Goal: Information Seeking & Learning: Learn about a topic

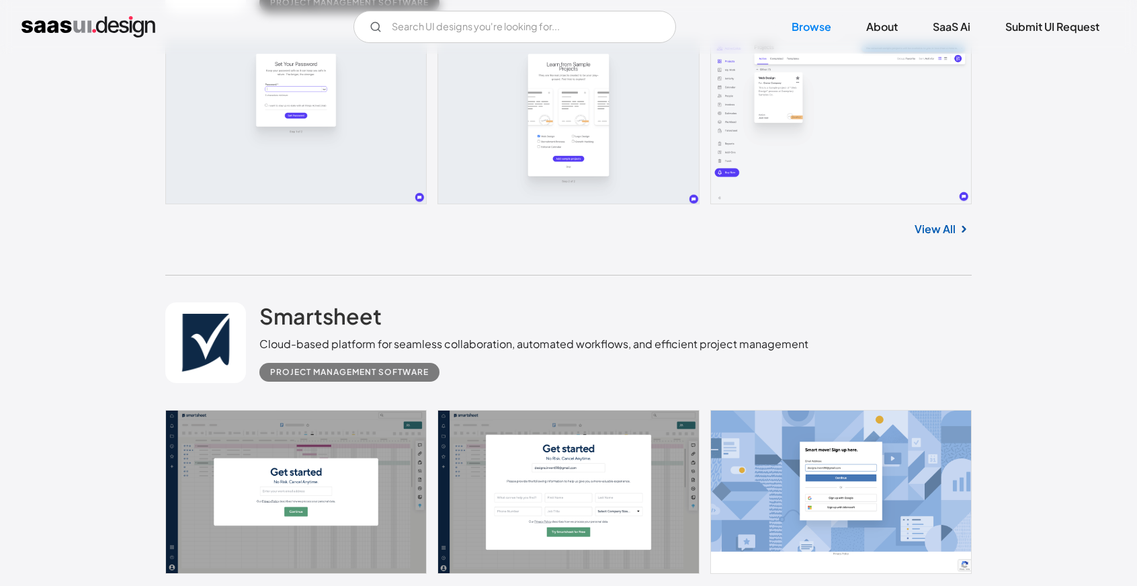
scroll to position [605, 0]
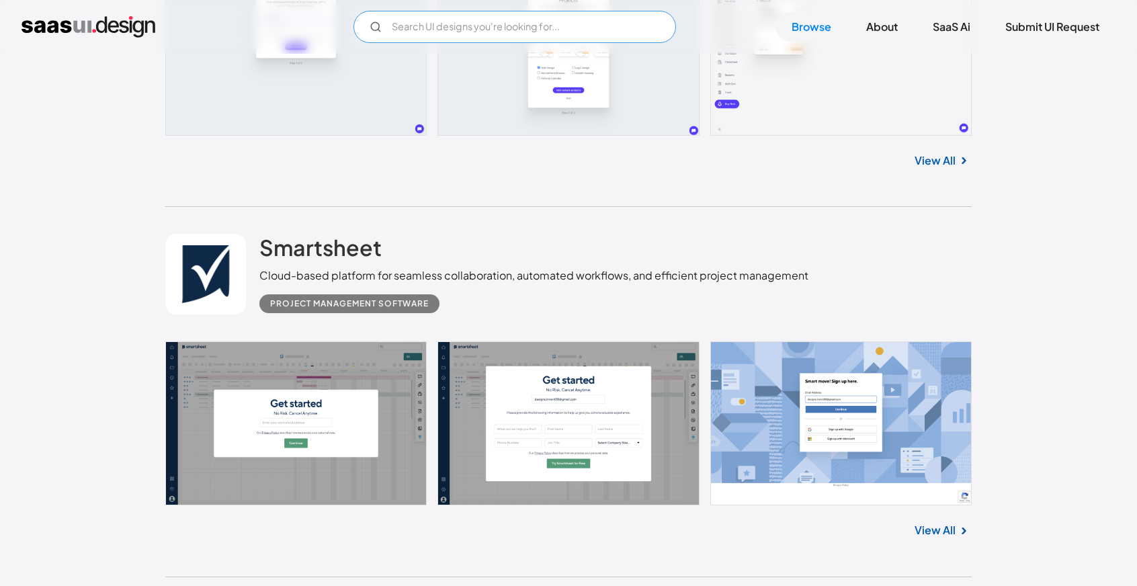
click at [500, 22] on input "Email Form" at bounding box center [514, 27] width 323 height 32
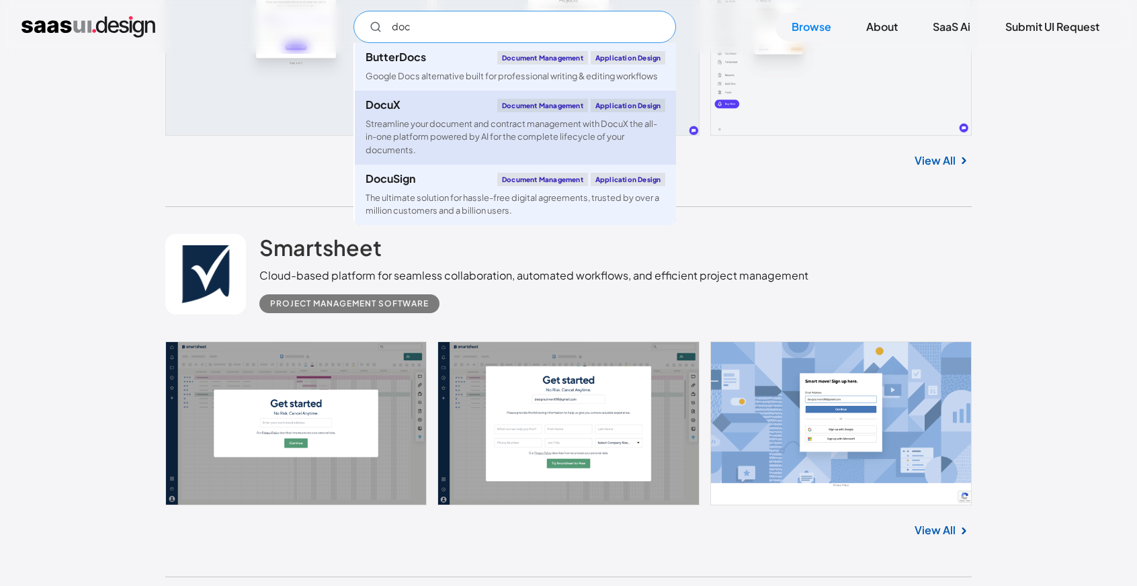
click at [464, 135] on div "Streamline your document and contract management with DocuX the all-in-one plat…" at bounding box center [516, 137] width 300 height 39
type input "doc"
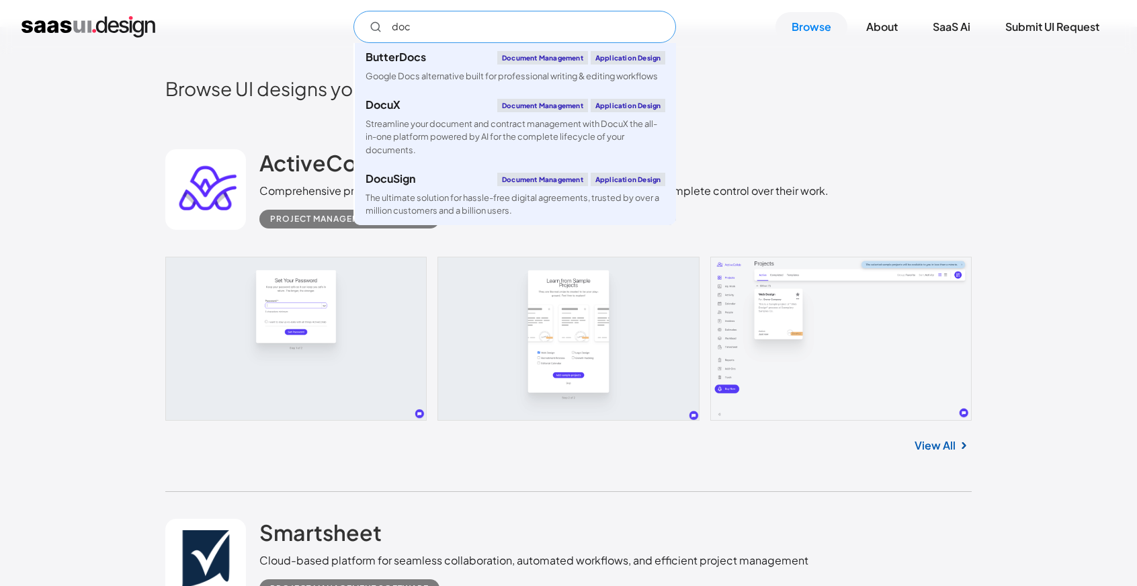
scroll to position [269, 0]
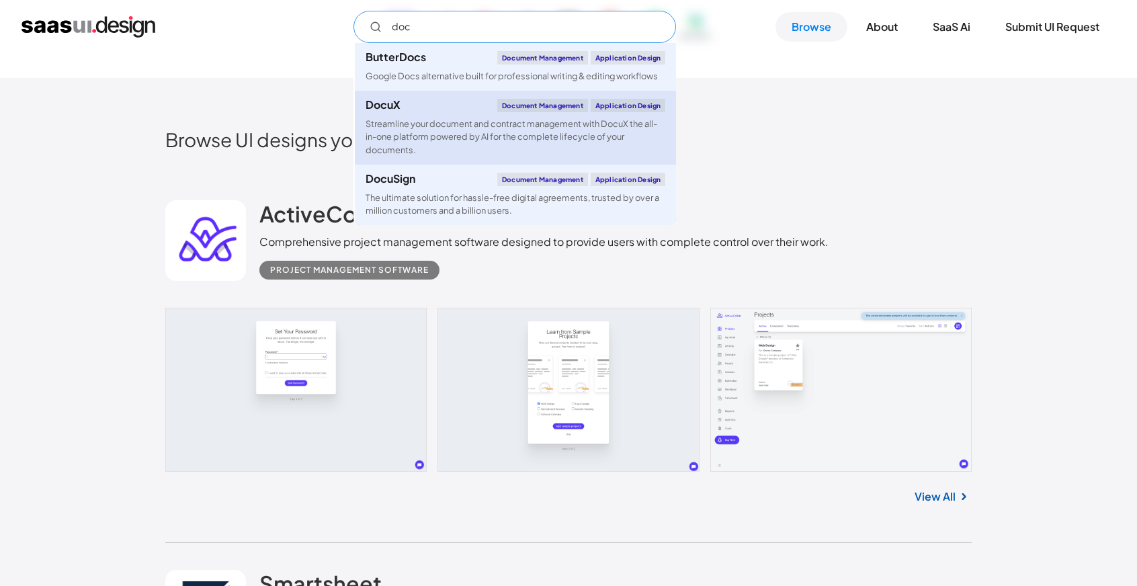
click at [431, 130] on div "Streamline your document and contract management with DocuX the all-in-one plat…" at bounding box center [516, 137] width 300 height 39
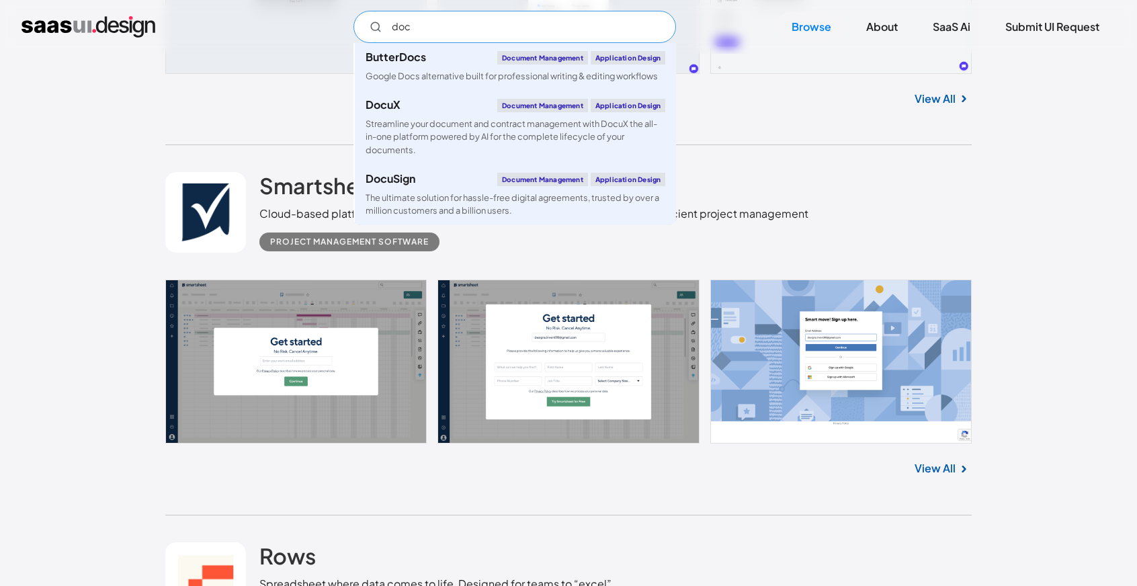
scroll to position [672, 0]
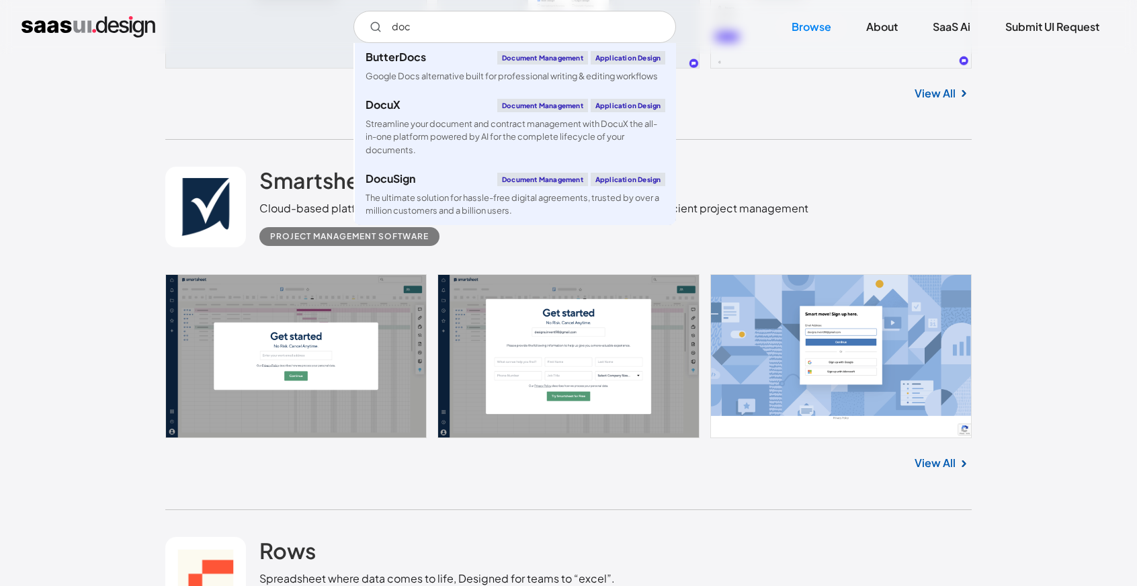
click at [340, 298] on link at bounding box center [568, 356] width 806 height 164
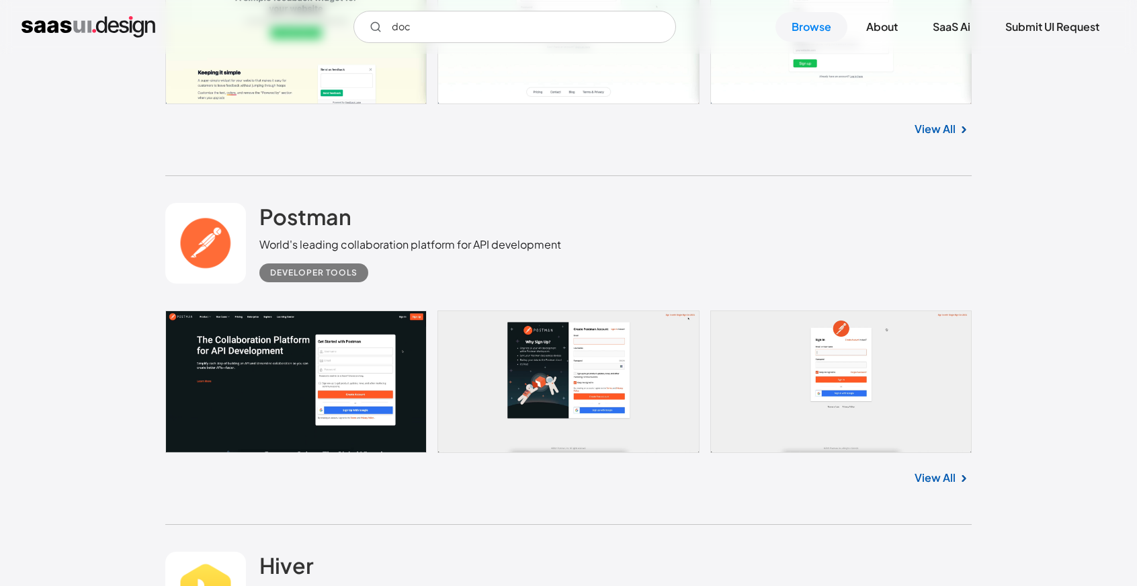
scroll to position [5040, 0]
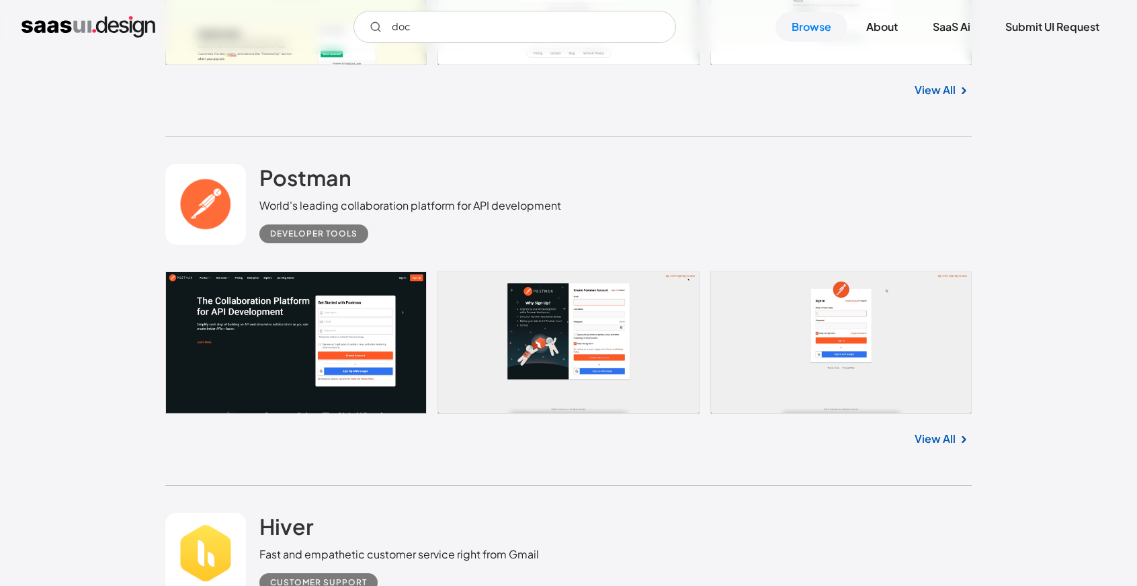
click at [848, 341] on link at bounding box center [568, 342] width 806 height 142
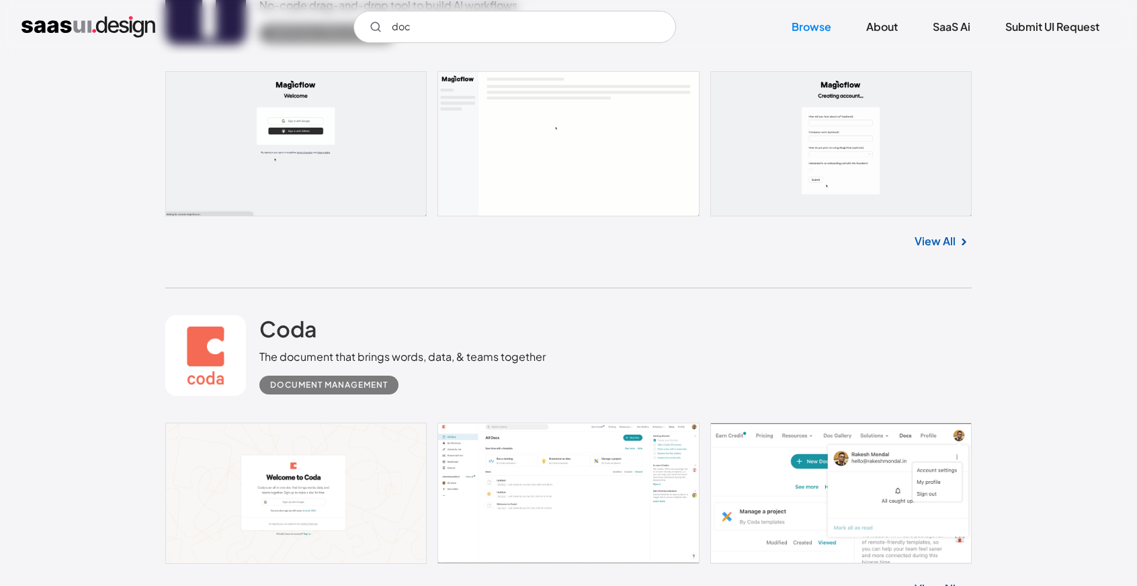
scroll to position [8265, 0]
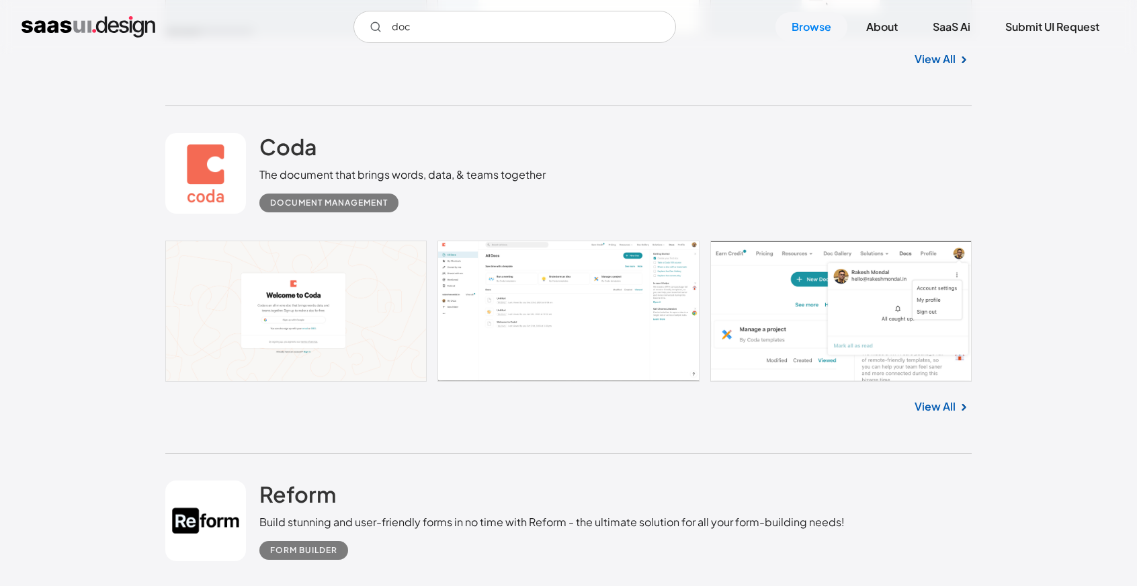
click at [560, 302] on link at bounding box center [568, 312] width 806 height 142
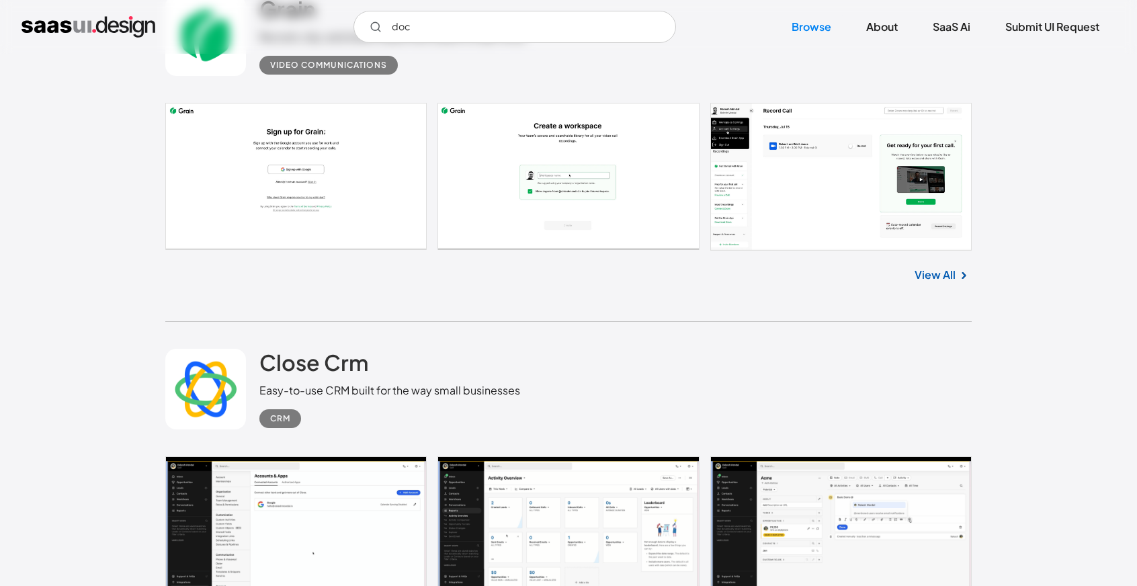
scroll to position [9138, 0]
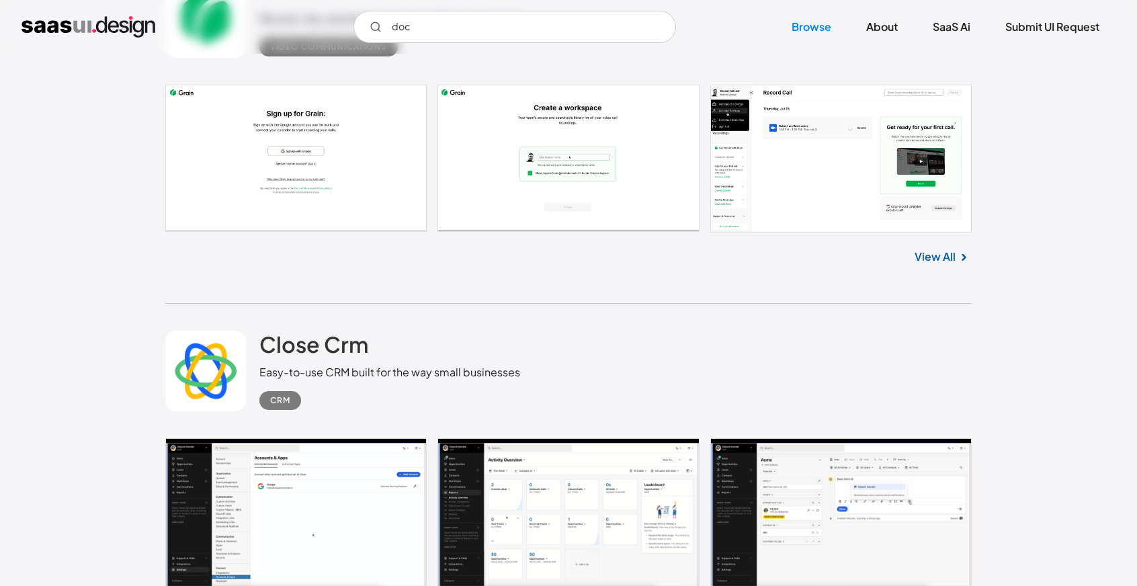
click at [327, 536] on link at bounding box center [568, 515] width 806 height 155
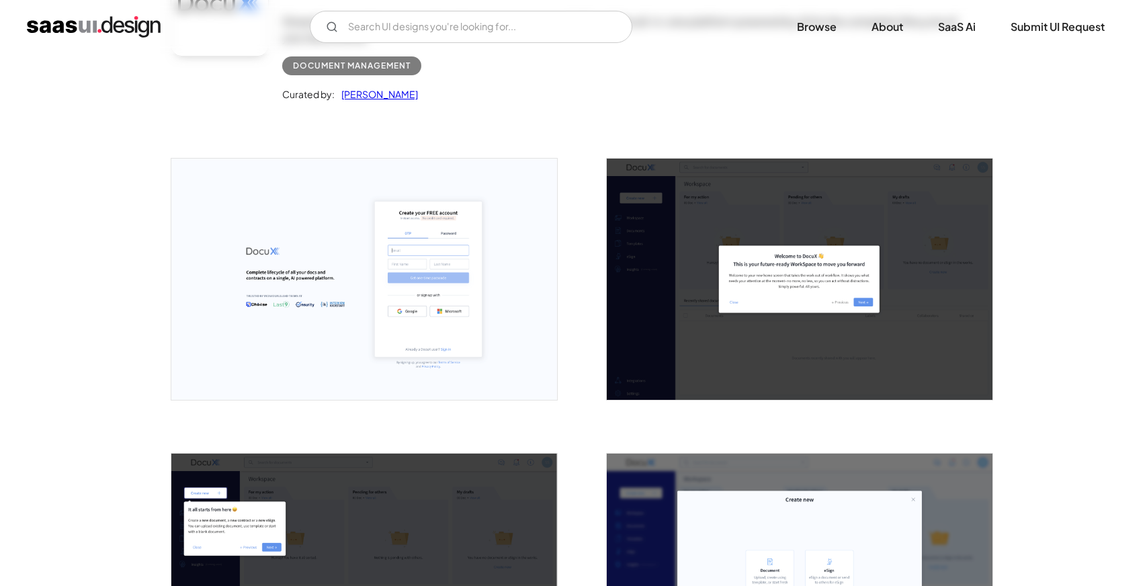
scroll to position [336, 0]
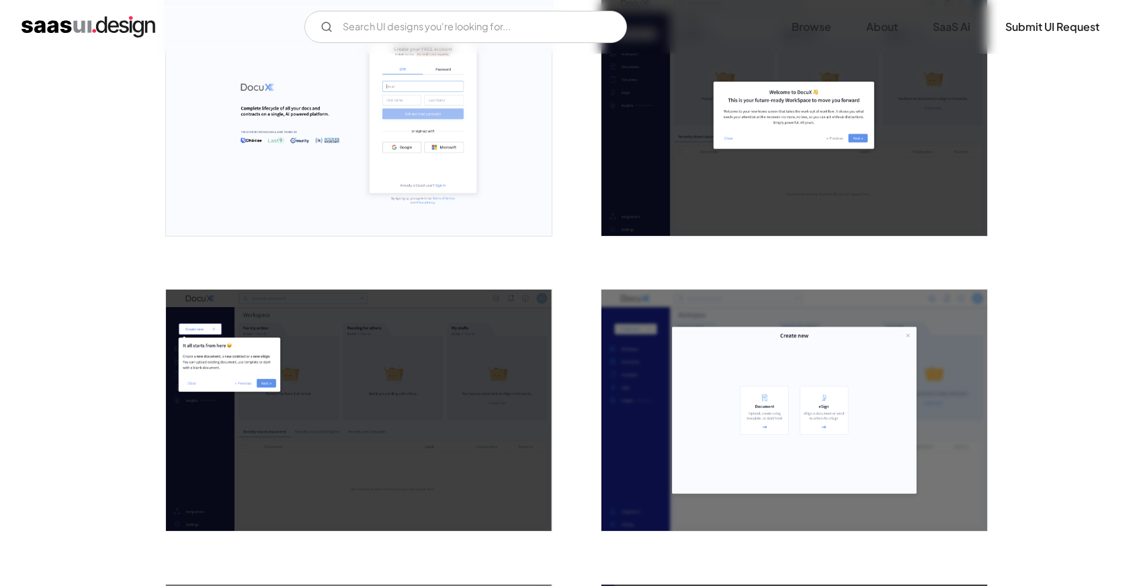
click at [425, 146] on img "open lightbox" at bounding box center [359, 115] width 386 height 241
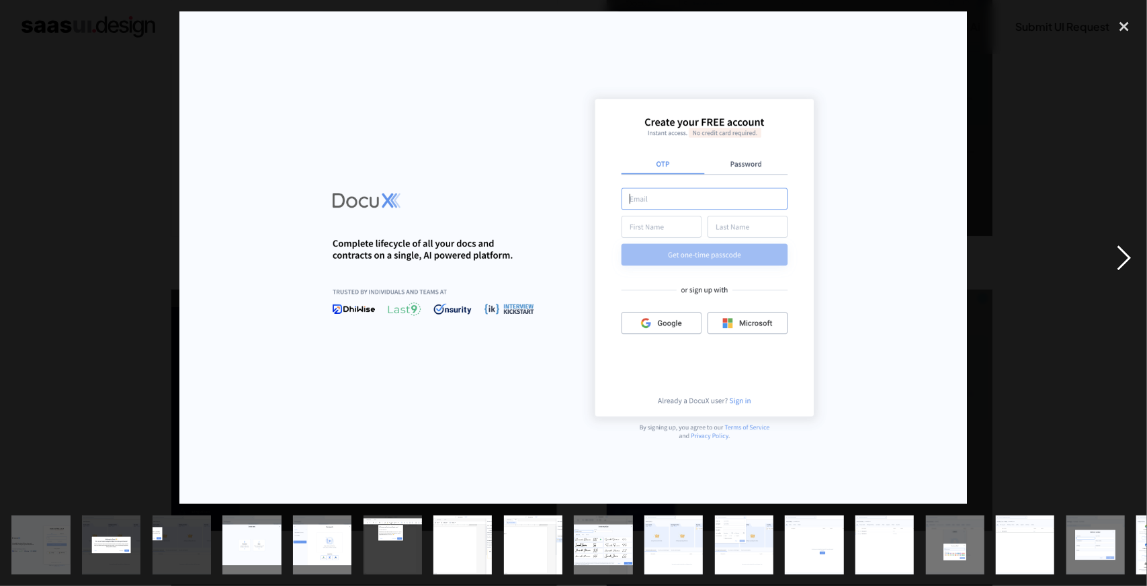
click at [1126, 244] on div "next image" at bounding box center [1124, 257] width 46 height 492
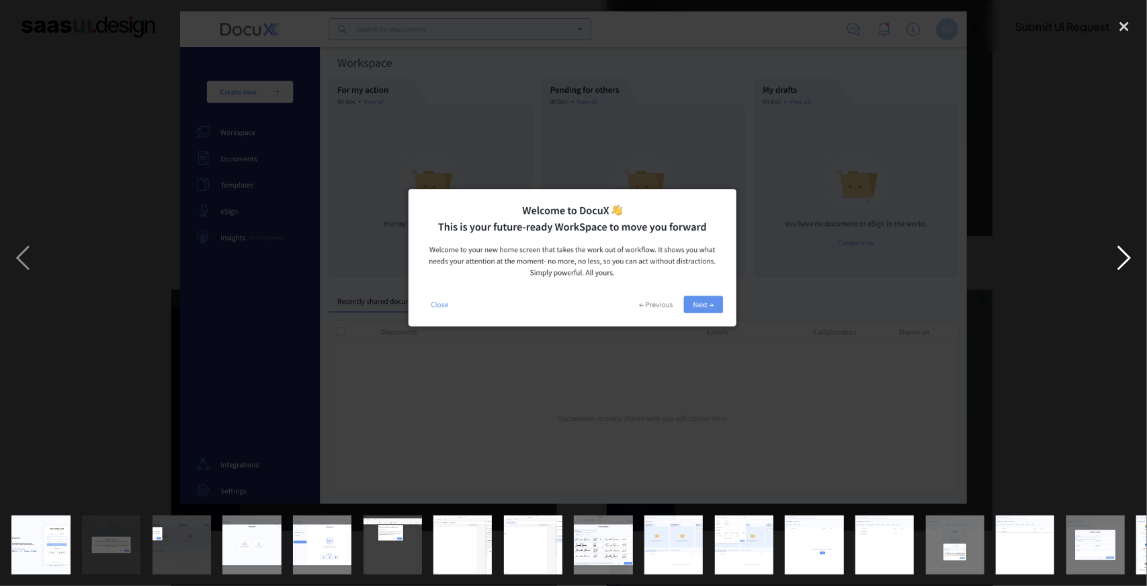
click at [1126, 244] on div "next image" at bounding box center [1124, 257] width 46 height 492
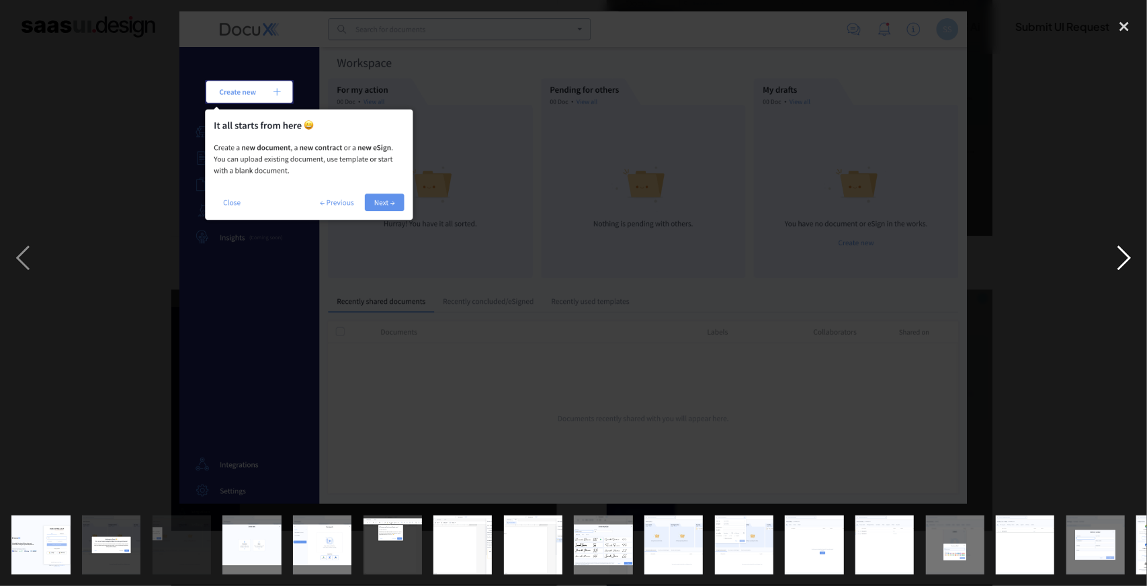
click at [1126, 244] on div "next image" at bounding box center [1124, 257] width 46 height 492
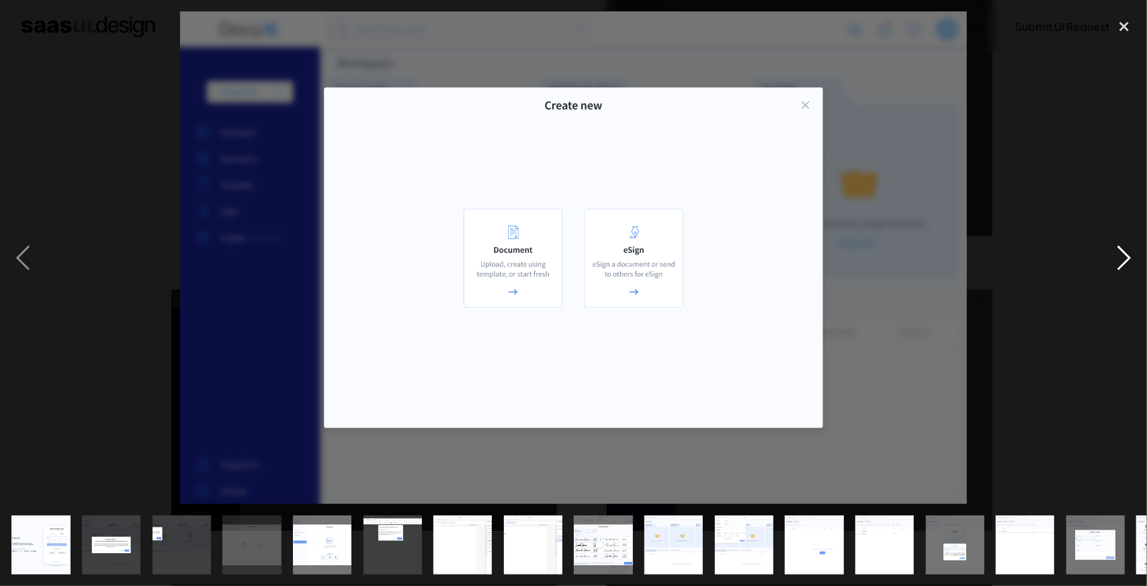
click at [1126, 244] on div "next image" at bounding box center [1124, 257] width 46 height 492
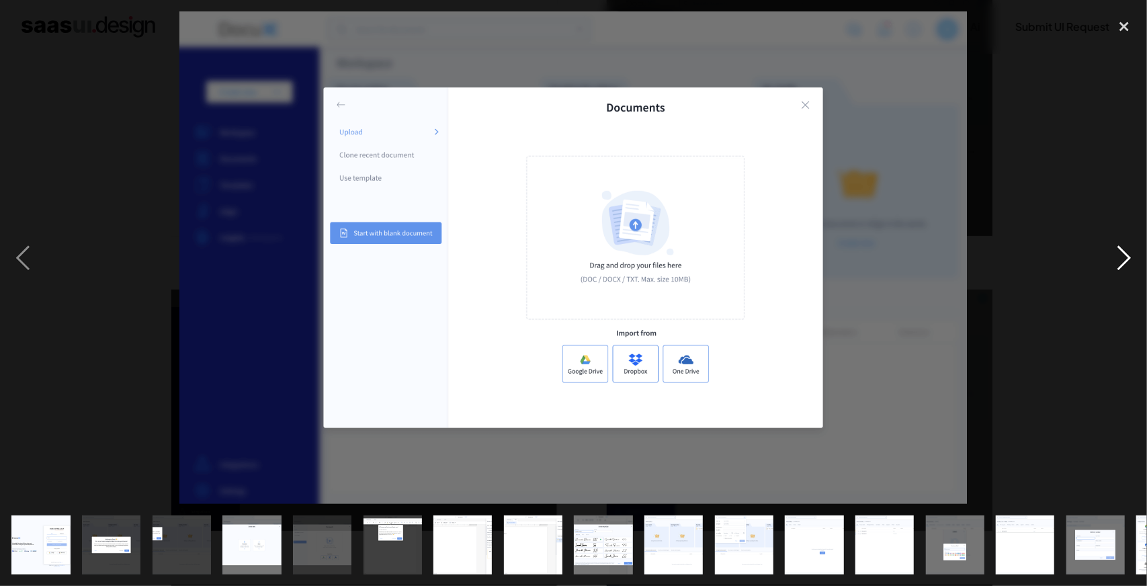
click at [1126, 244] on div "next image" at bounding box center [1124, 257] width 46 height 492
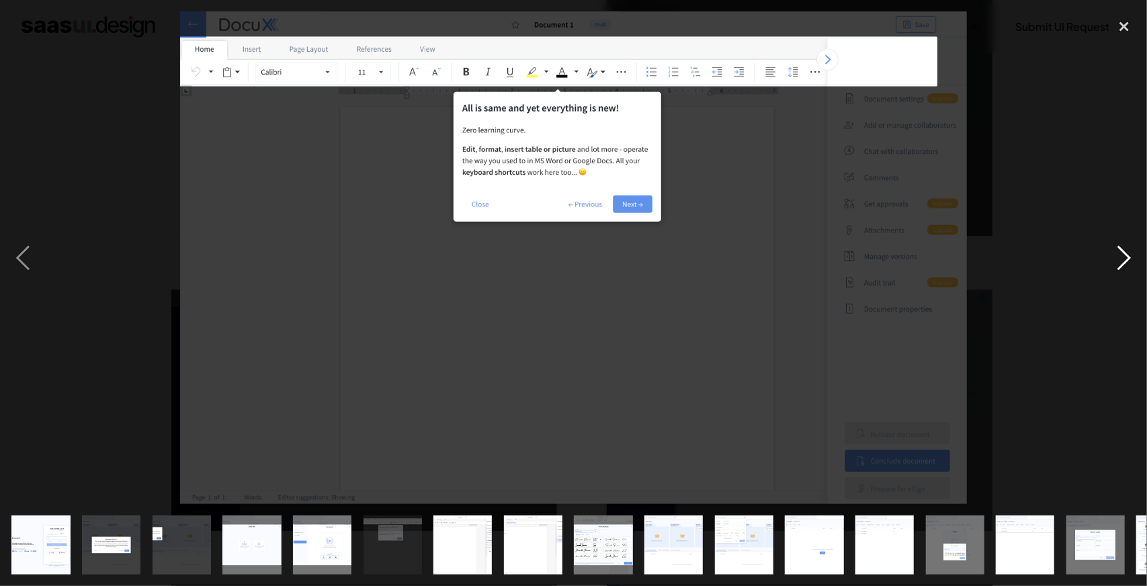
click at [1126, 244] on div "next image" at bounding box center [1124, 257] width 46 height 492
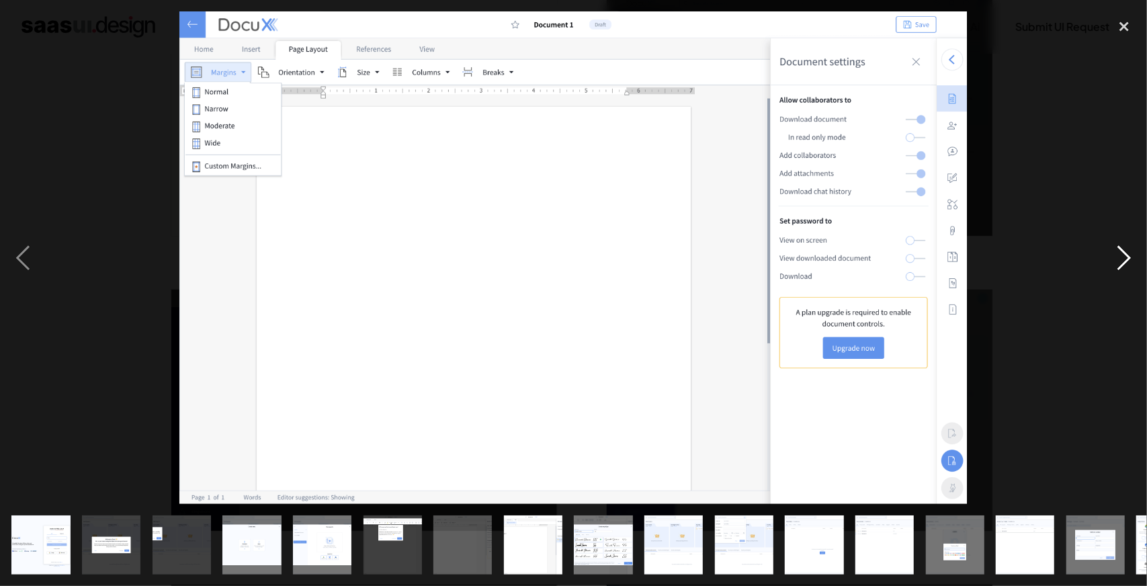
click at [1126, 244] on div "next image" at bounding box center [1124, 257] width 46 height 492
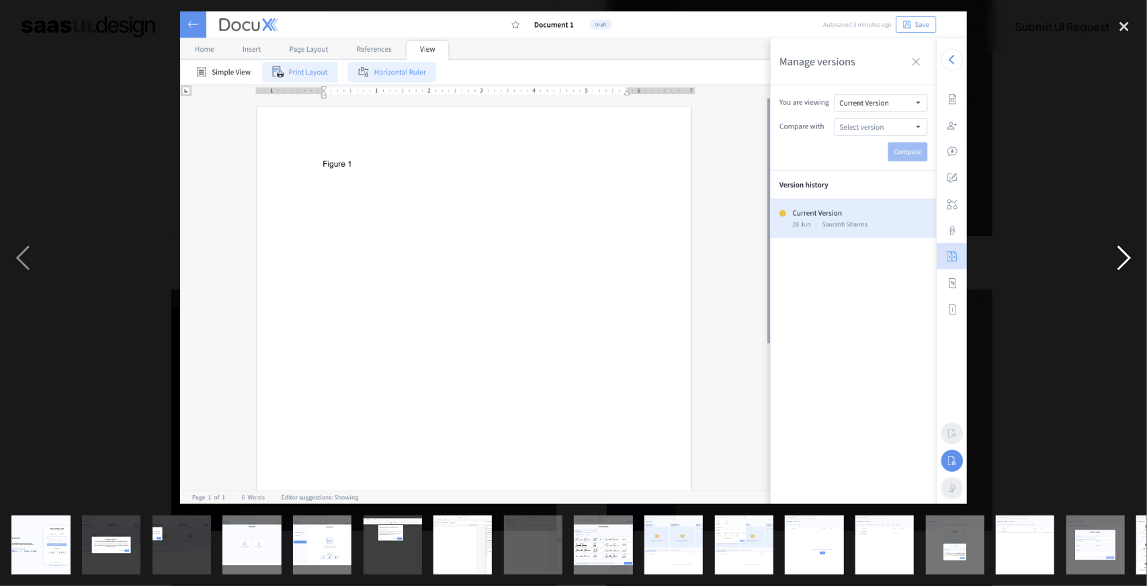
click at [1126, 244] on div "next image" at bounding box center [1124, 257] width 46 height 492
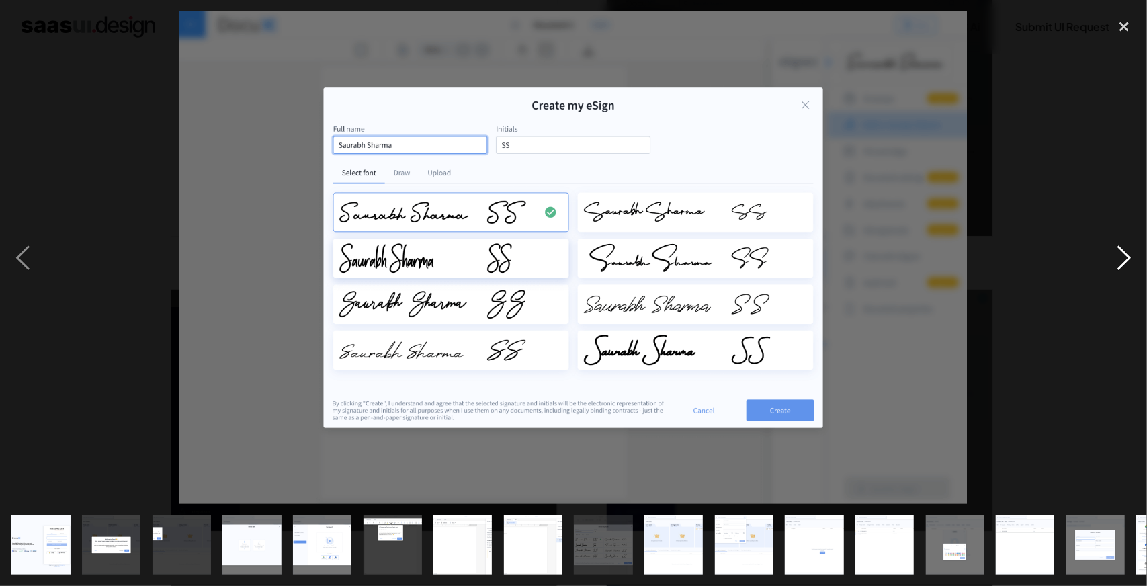
click at [1126, 244] on div "next image" at bounding box center [1124, 257] width 46 height 492
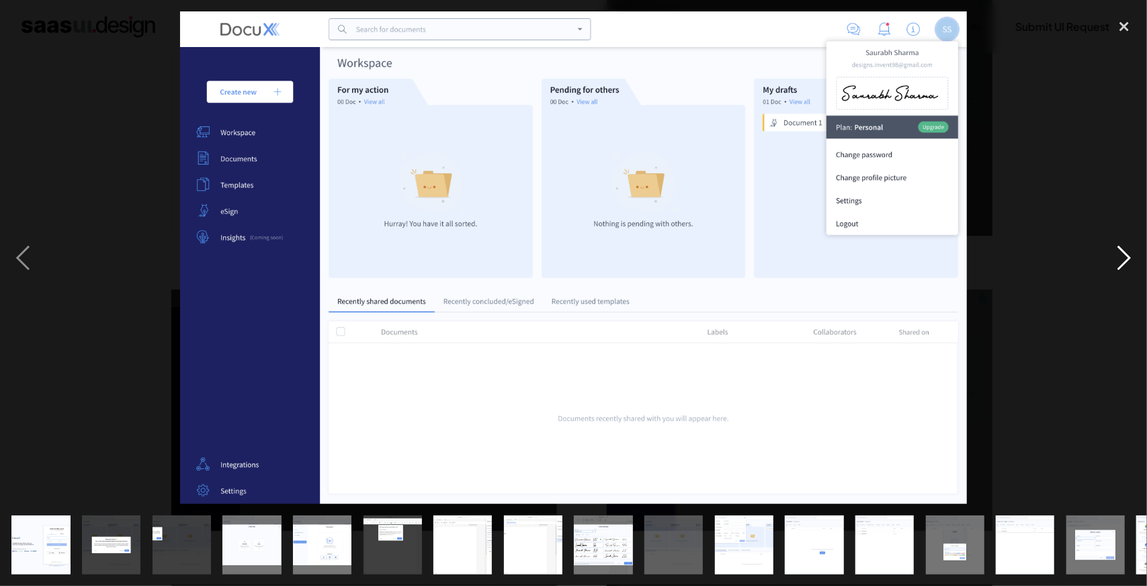
click at [1126, 244] on div "next image" at bounding box center [1124, 257] width 46 height 492
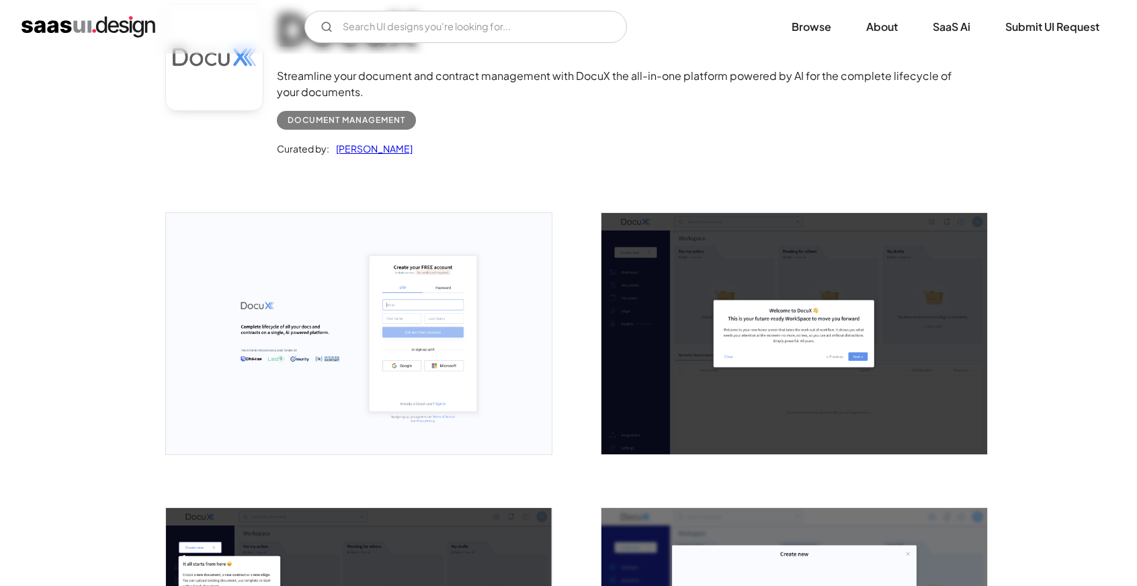
scroll to position [202, 0]
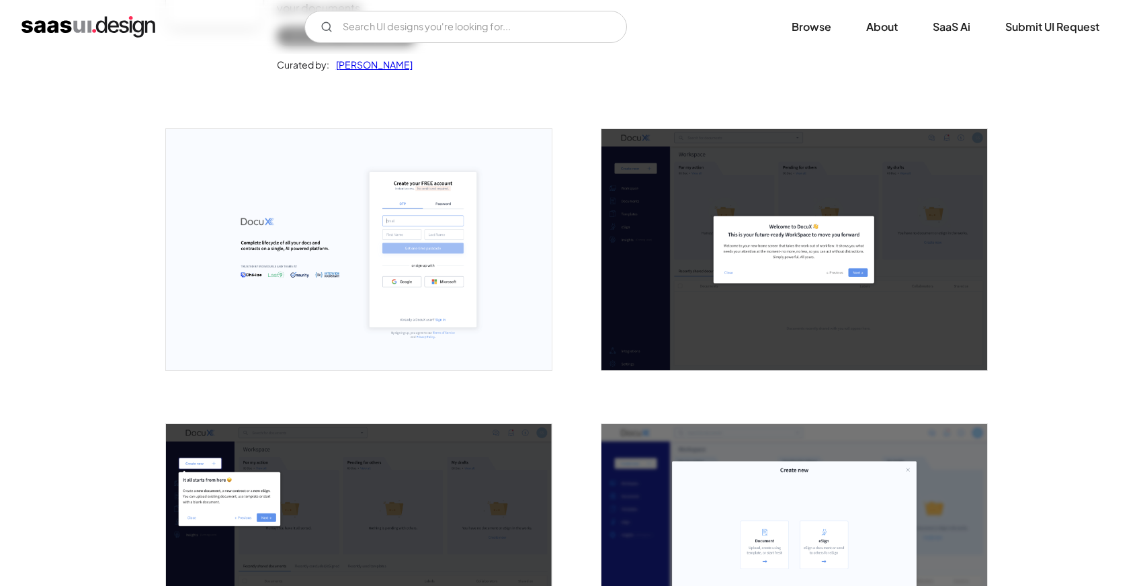
click at [345, 261] on img "open lightbox" at bounding box center [359, 249] width 386 height 241
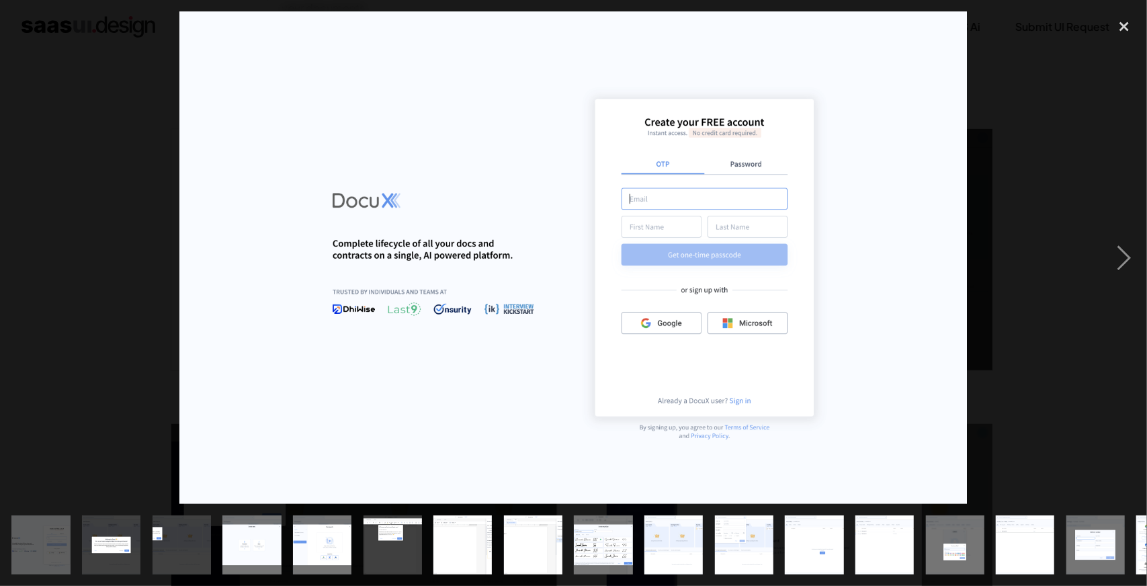
click at [1042, 333] on div at bounding box center [573, 257] width 1147 height 492
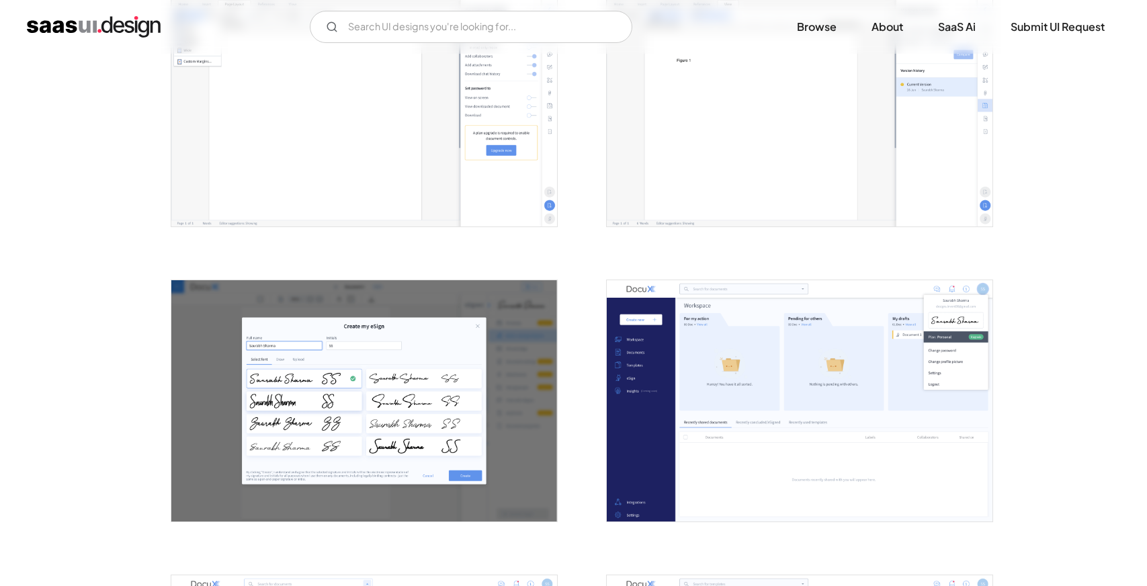
scroll to position [1344, 0]
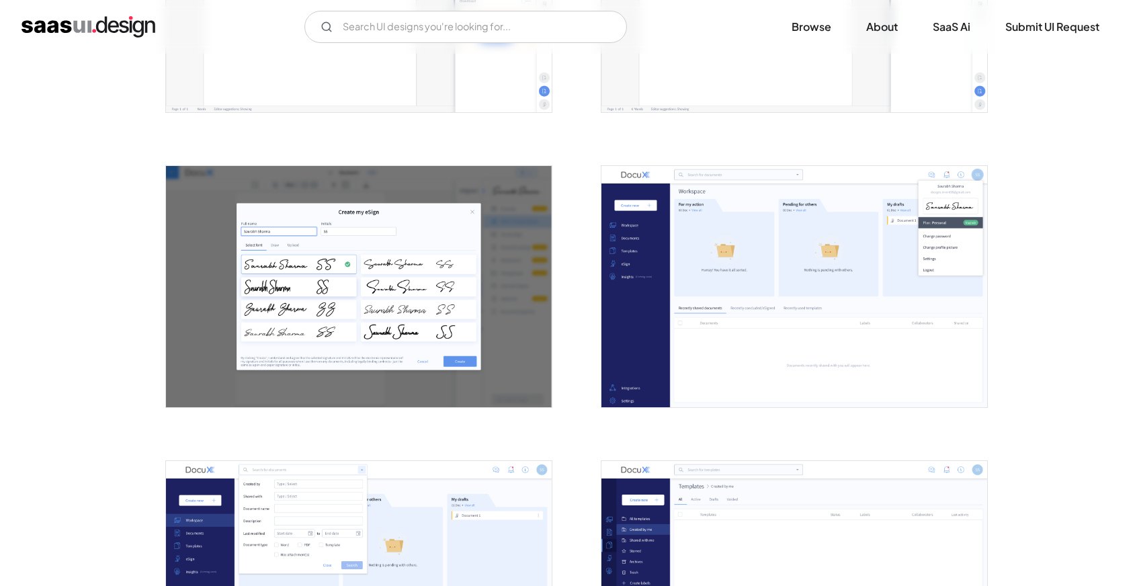
click at [801, 355] on img "open lightbox" at bounding box center [794, 286] width 386 height 241
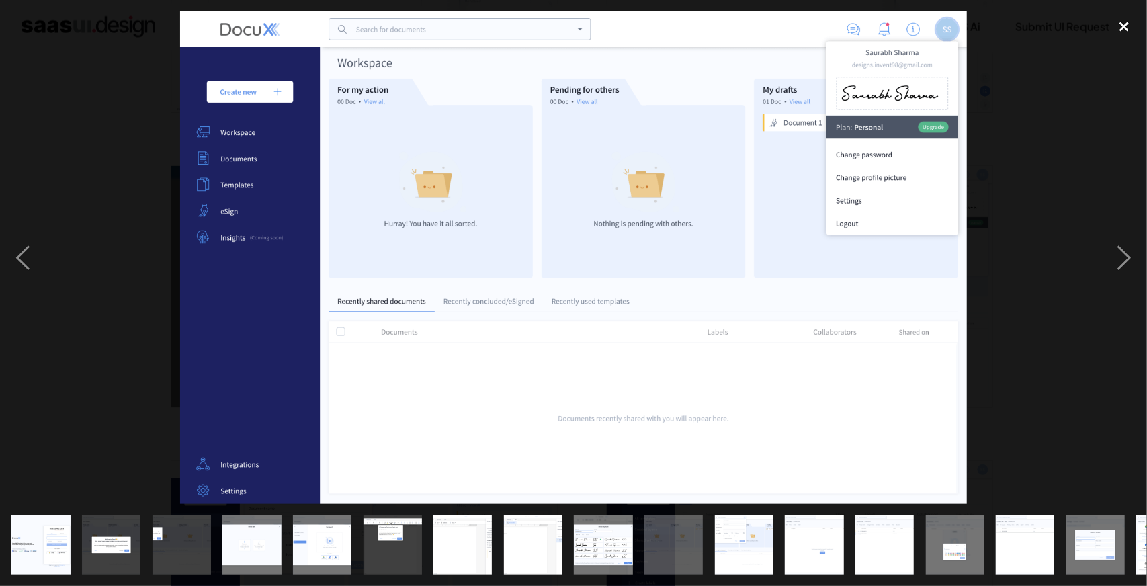
click at [1133, 20] on div "close lightbox" at bounding box center [1124, 26] width 46 height 30
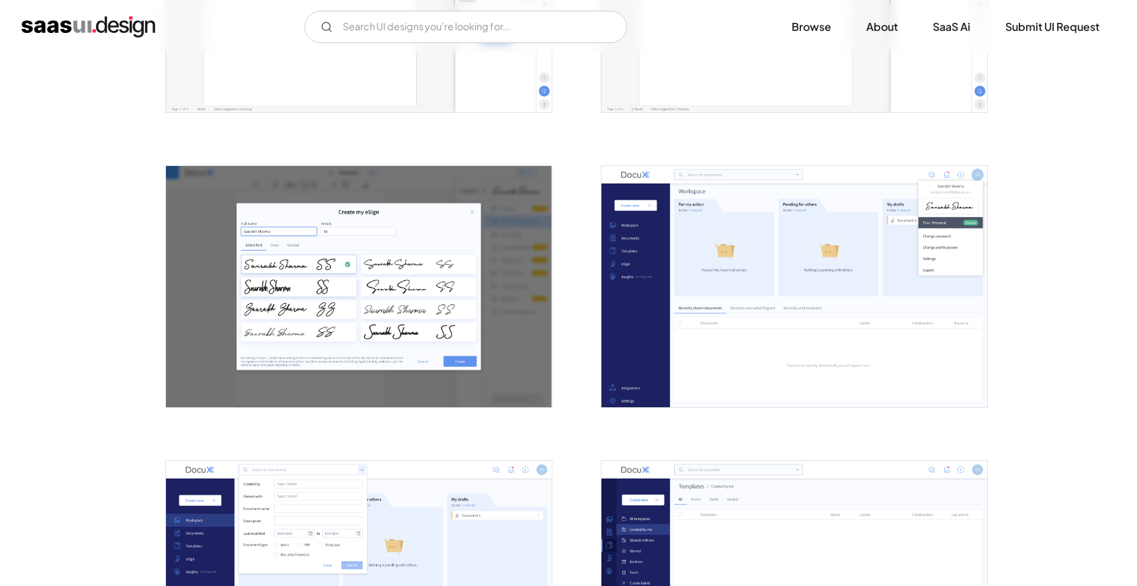
click at [771, 344] on img "open lightbox" at bounding box center [794, 286] width 386 height 241
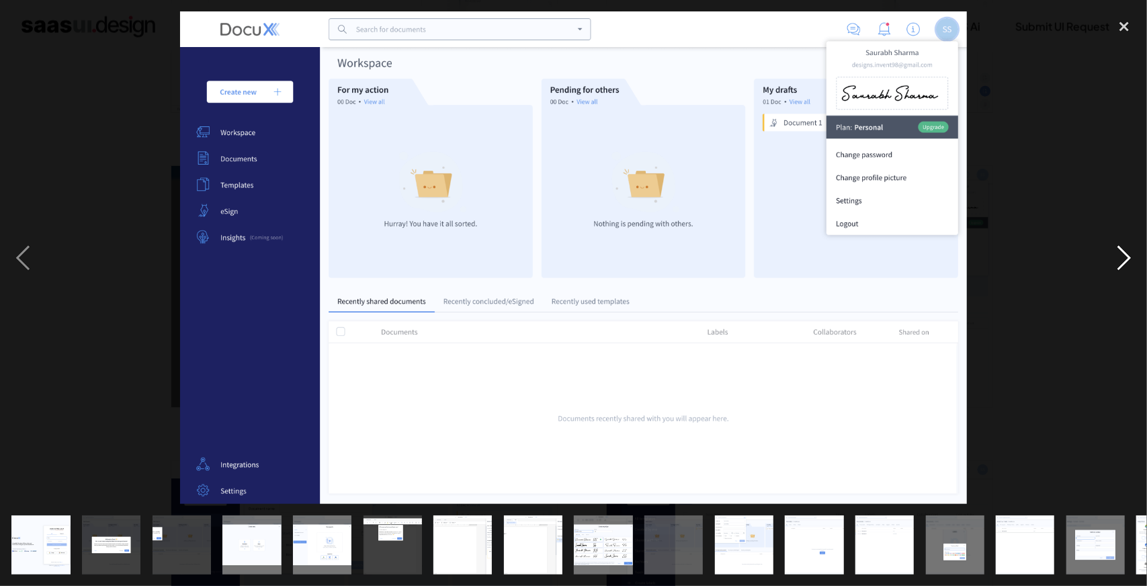
click at [1125, 261] on div "next image" at bounding box center [1124, 257] width 46 height 492
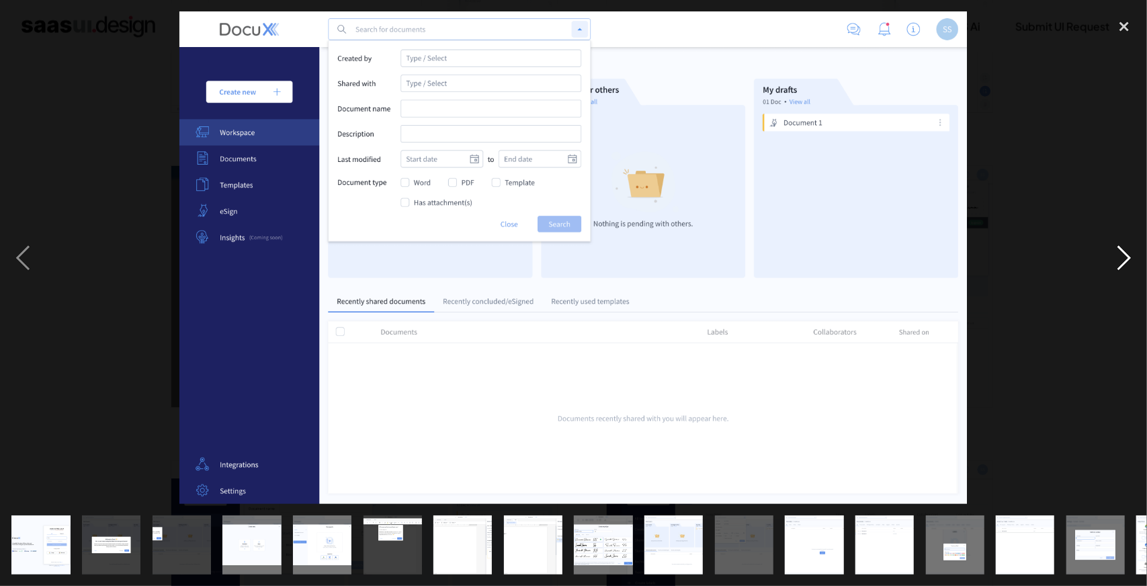
click at [1125, 261] on div "next image" at bounding box center [1124, 257] width 46 height 492
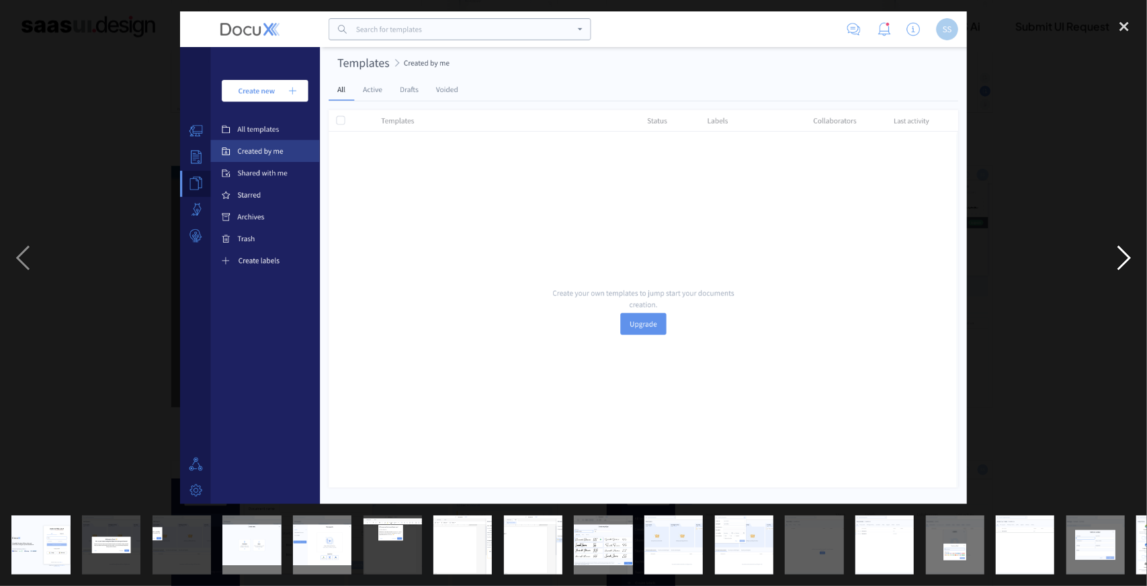
click at [1125, 261] on div "next image" at bounding box center [1124, 257] width 46 height 492
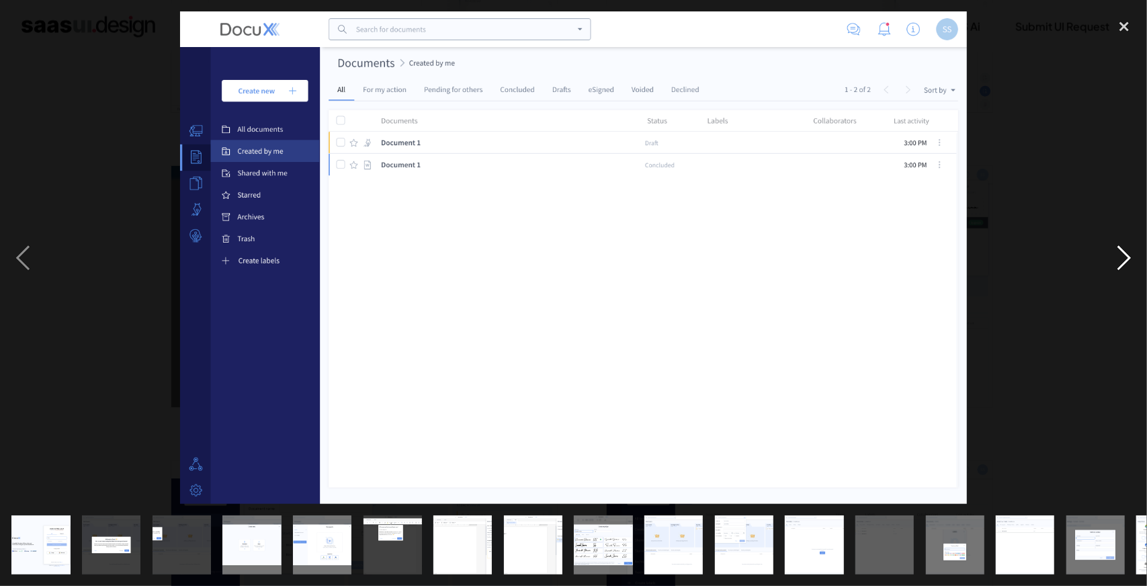
click at [1123, 261] on div "next image" at bounding box center [1124, 257] width 46 height 492
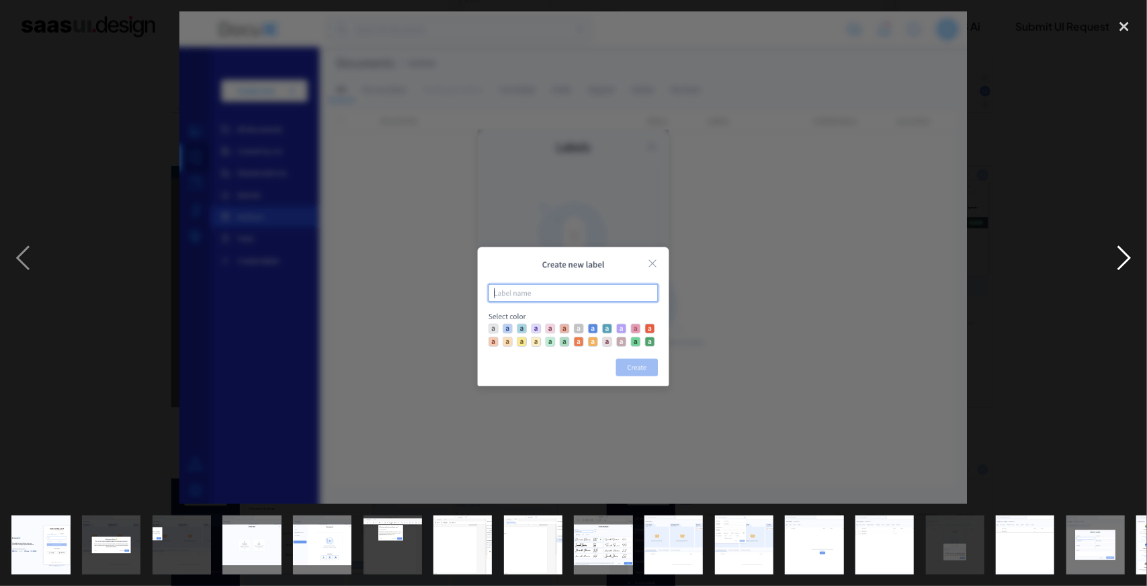
click at [1123, 261] on div "next image" at bounding box center [1124, 257] width 46 height 492
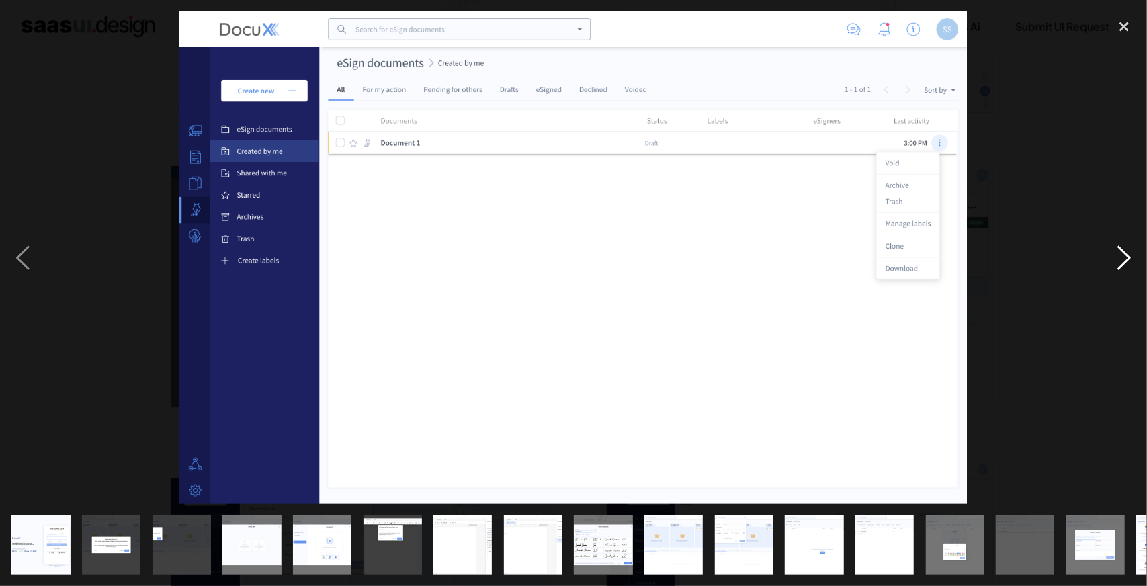
click at [1123, 261] on div "next image" at bounding box center [1124, 257] width 46 height 492
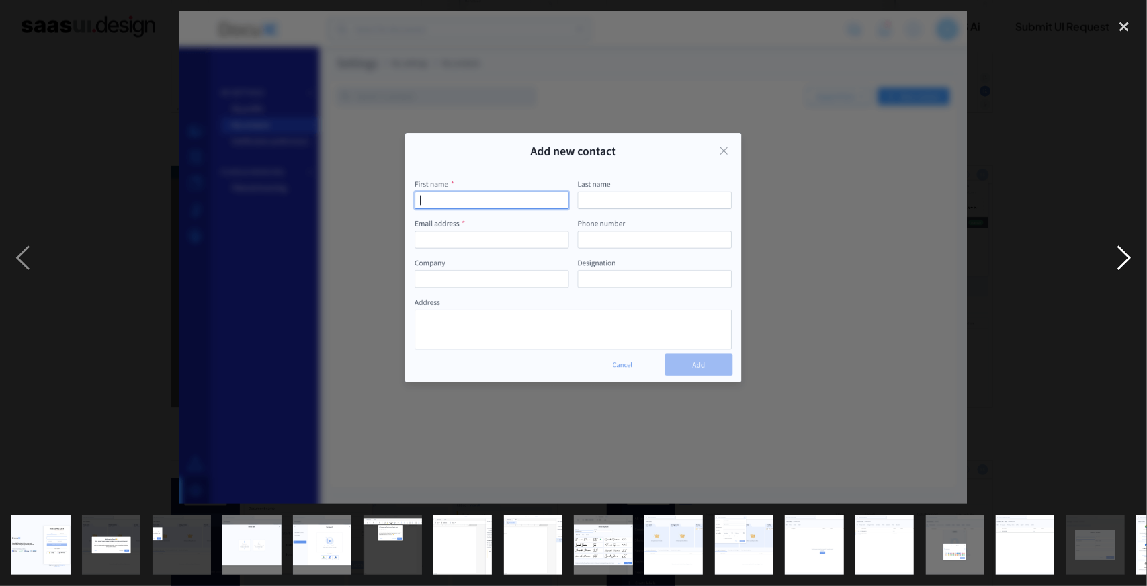
click at [1123, 261] on div "next image" at bounding box center [1124, 257] width 46 height 492
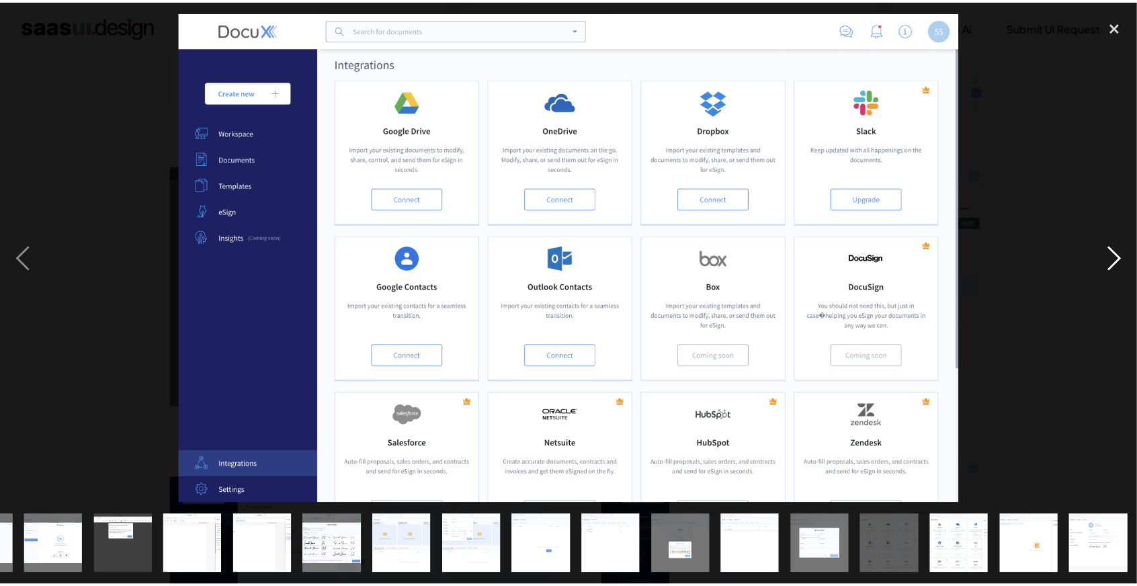
scroll to position [0, 341]
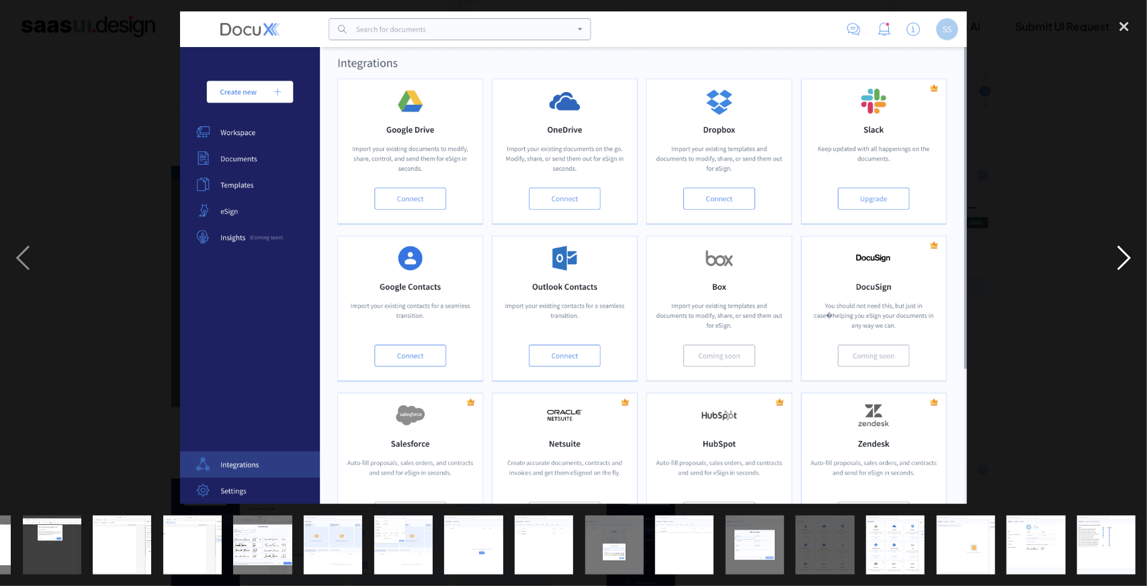
click at [1123, 261] on div "next image" at bounding box center [1124, 257] width 46 height 492
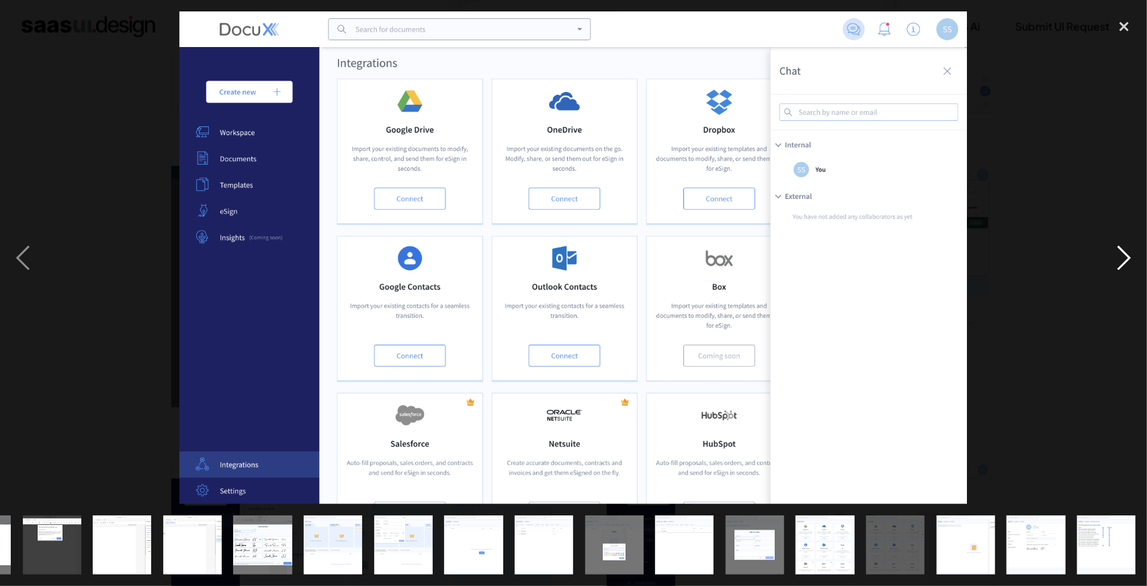
click at [1123, 261] on div "next image" at bounding box center [1124, 257] width 46 height 492
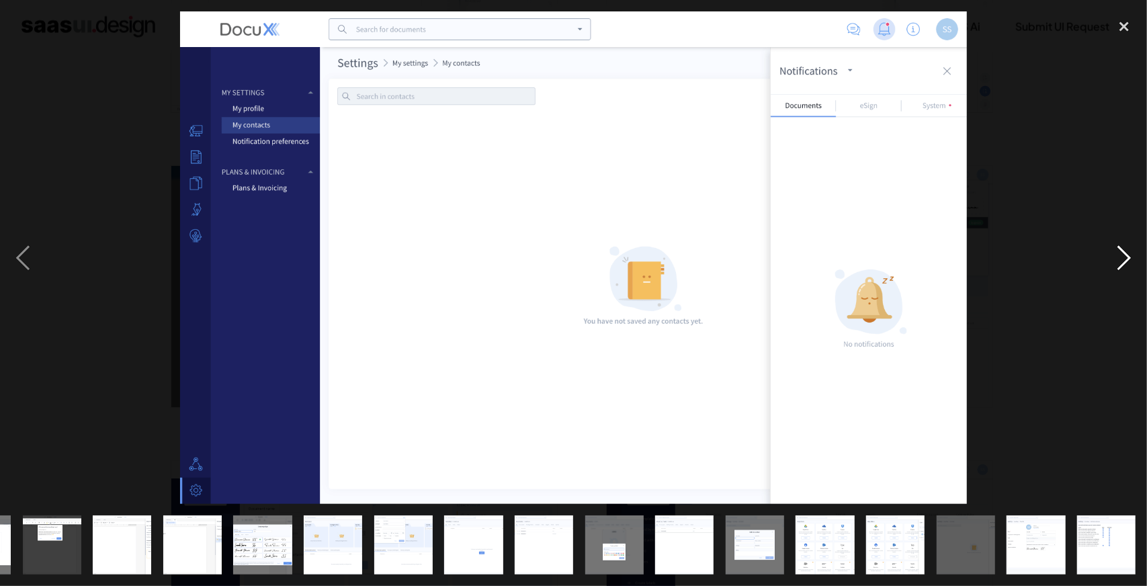
click at [1123, 261] on div "next image" at bounding box center [1124, 257] width 46 height 492
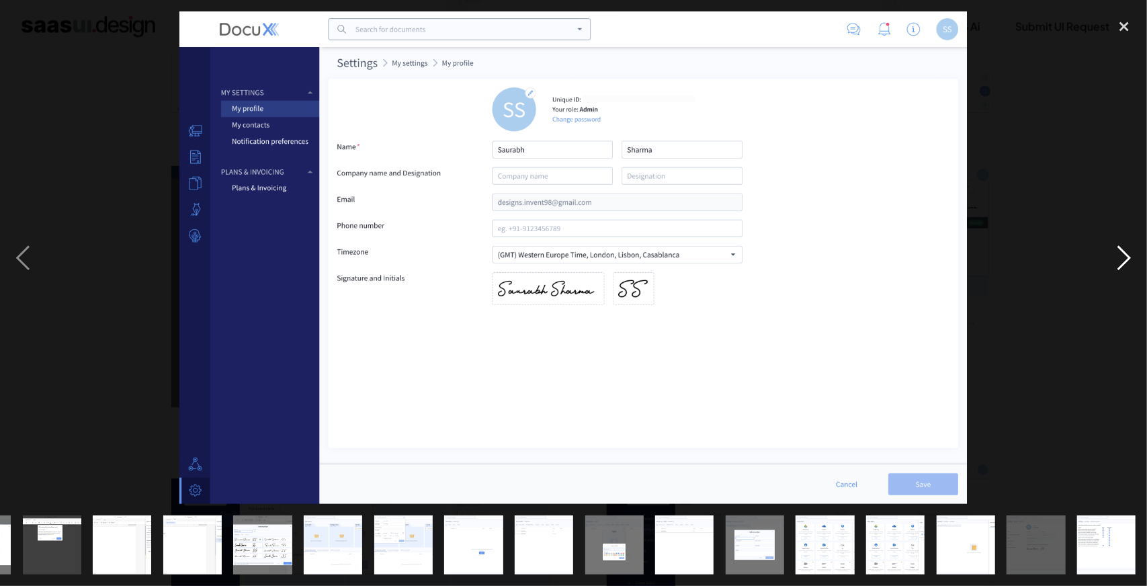
click at [1123, 261] on div "next image" at bounding box center [1124, 257] width 46 height 492
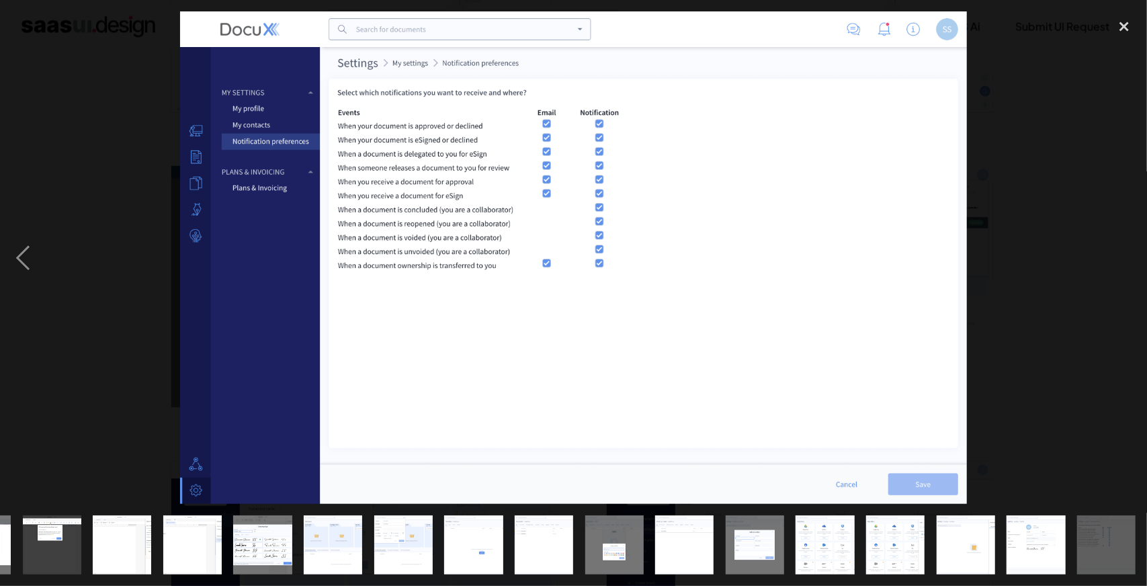
click at [1123, 261] on div "next image" at bounding box center [1124, 257] width 46 height 492
click at [28, 237] on div "previous image" at bounding box center [23, 257] width 46 height 492
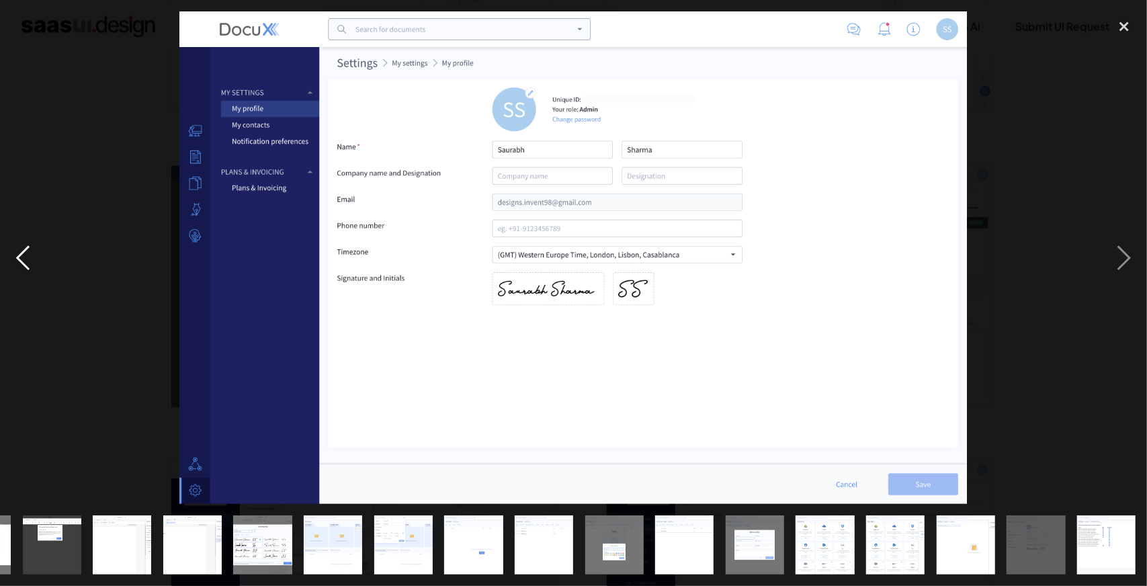
click at [28, 237] on div "previous image" at bounding box center [23, 257] width 46 height 492
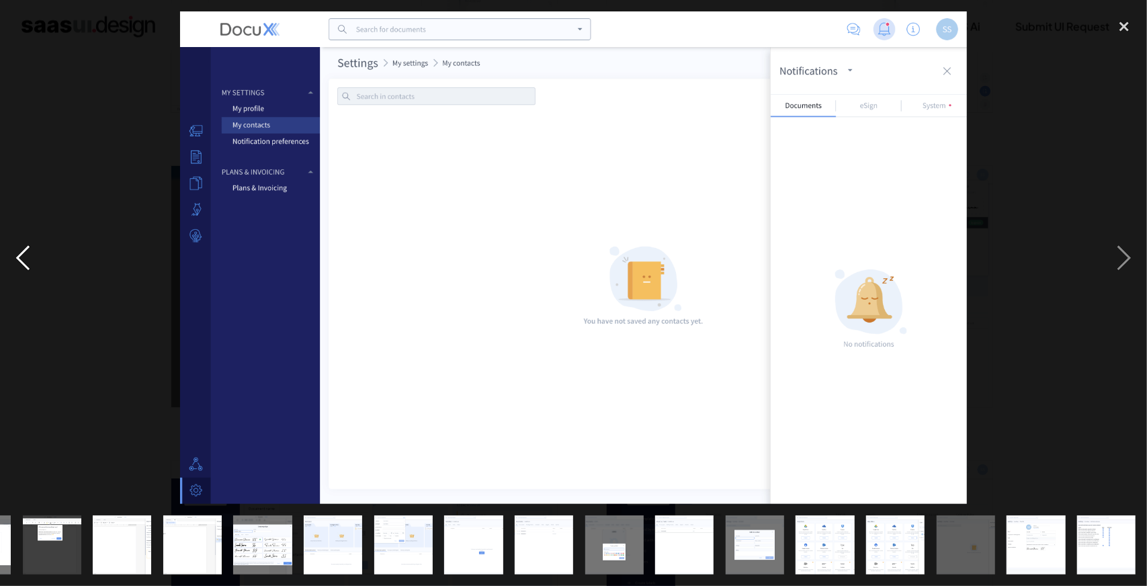
click at [28, 237] on div "previous image" at bounding box center [23, 257] width 46 height 492
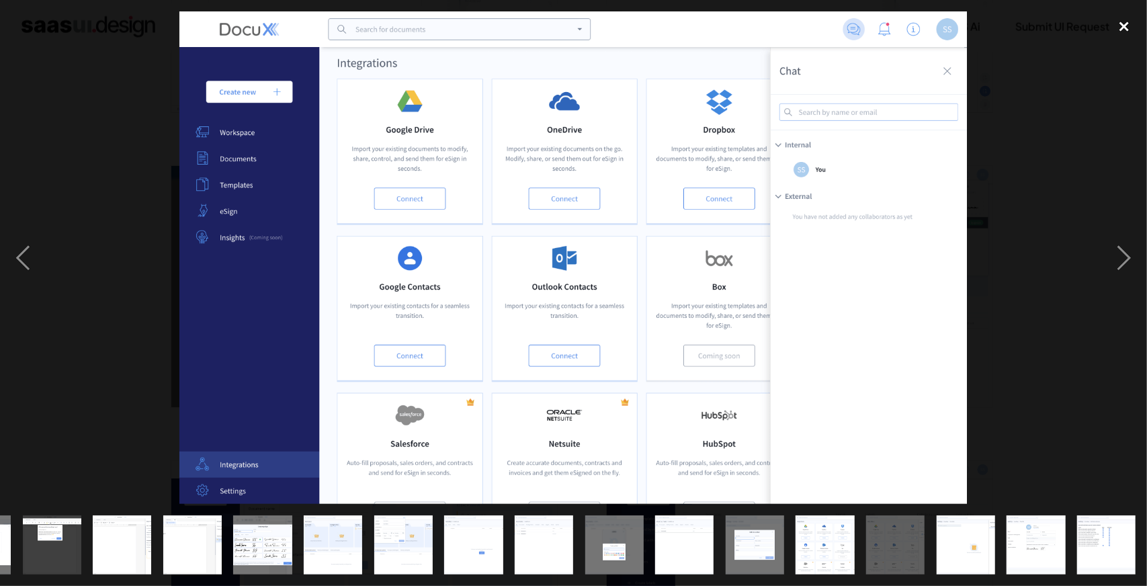
click at [1133, 38] on div "close lightbox" at bounding box center [1124, 26] width 46 height 30
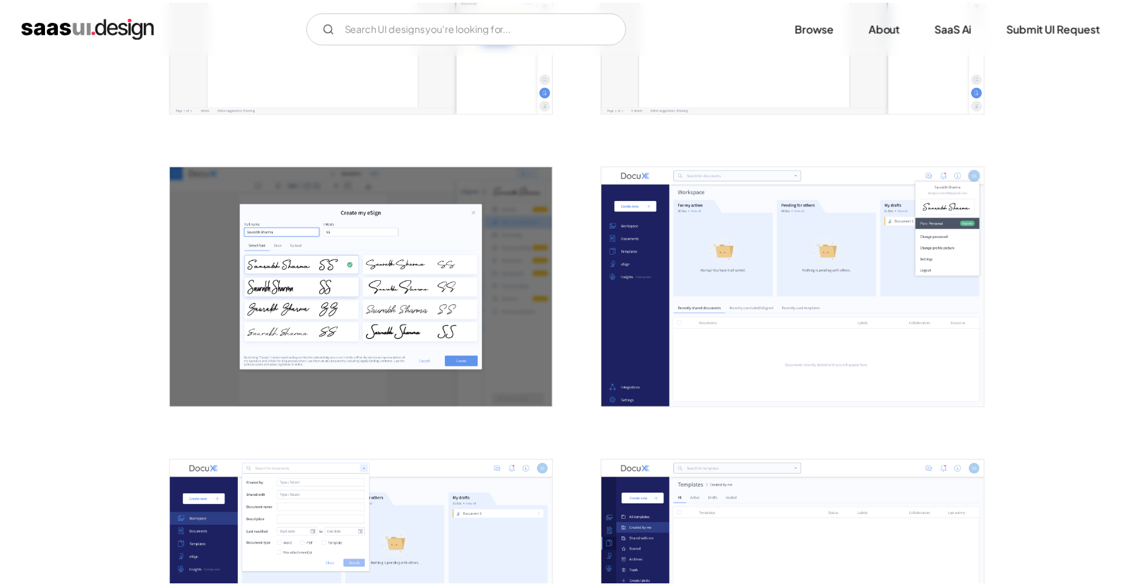
scroll to position [0, 0]
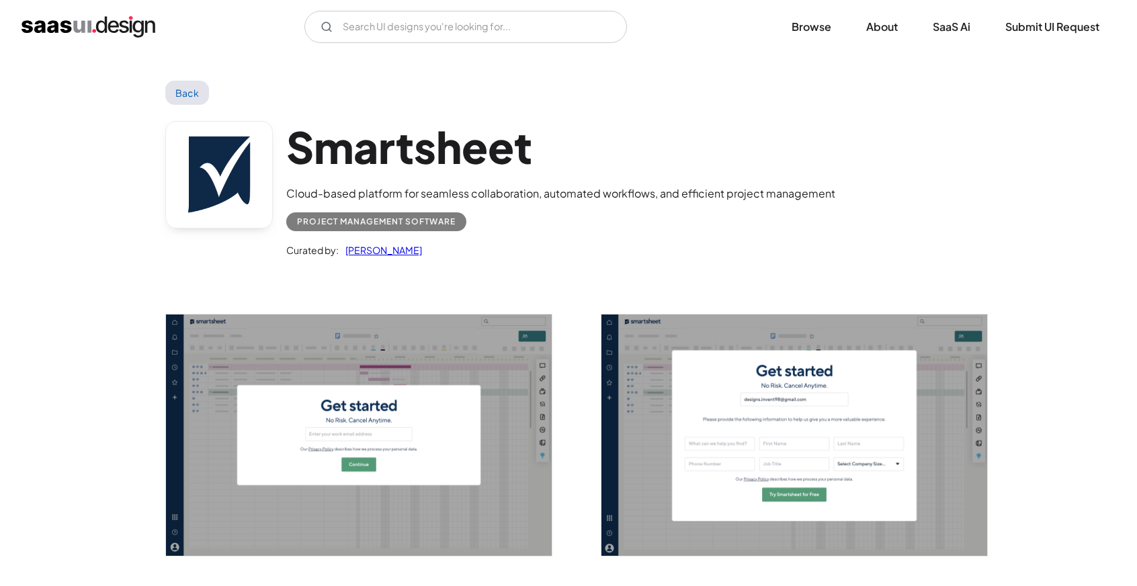
click at [411, 340] on img "open lightbox" at bounding box center [359, 434] width 386 height 241
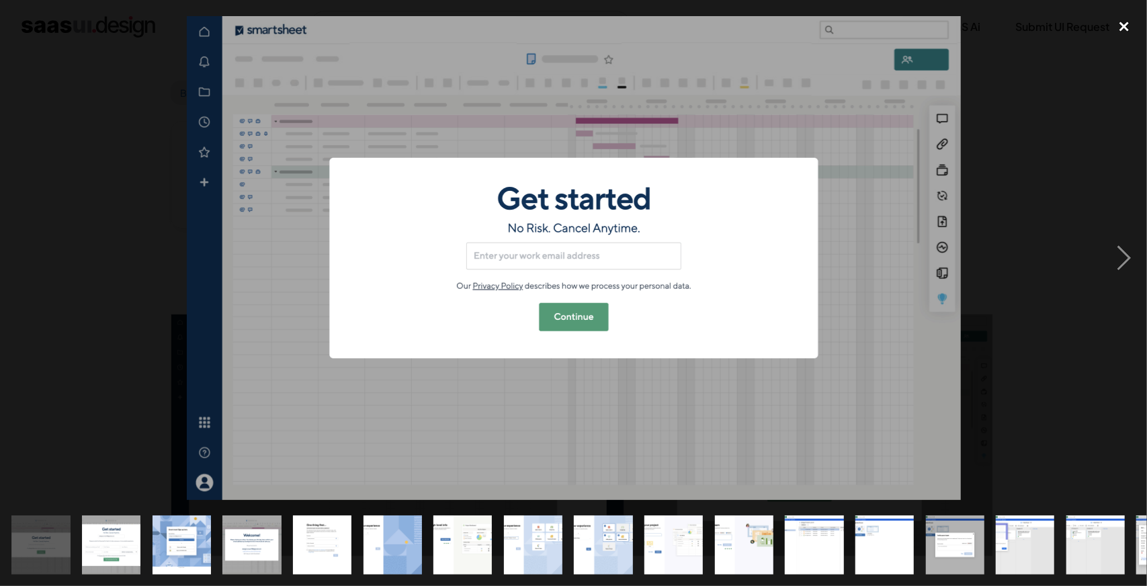
click at [1126, 29] on div "close lightbox" at bounding box center [1124, 26] width 46 height 30
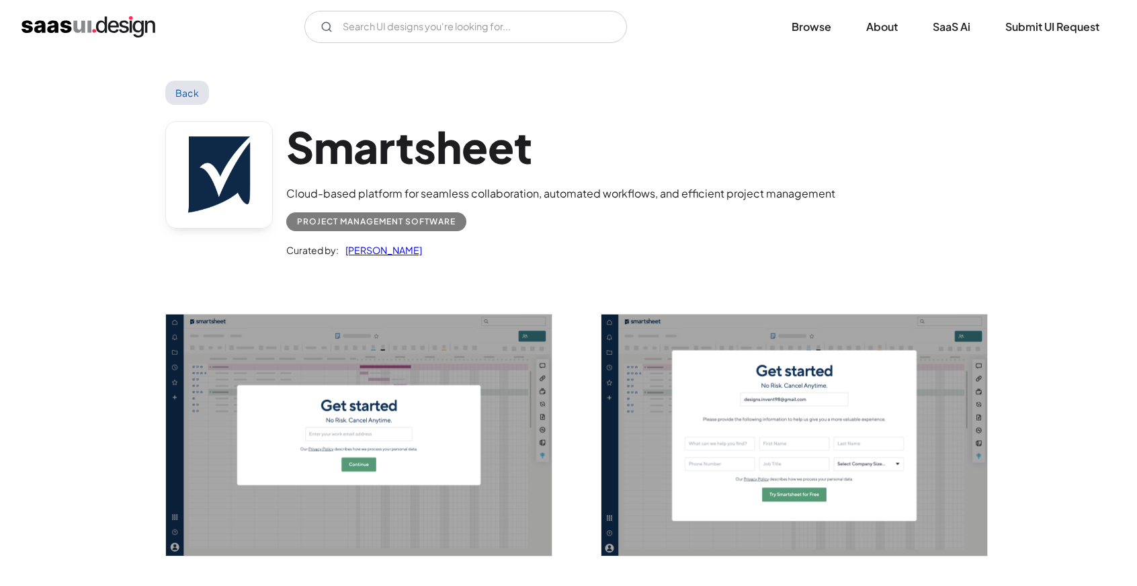
click at [679, 357] on img "open lightbox" at bounding box center [794, 434] width 386 height 241
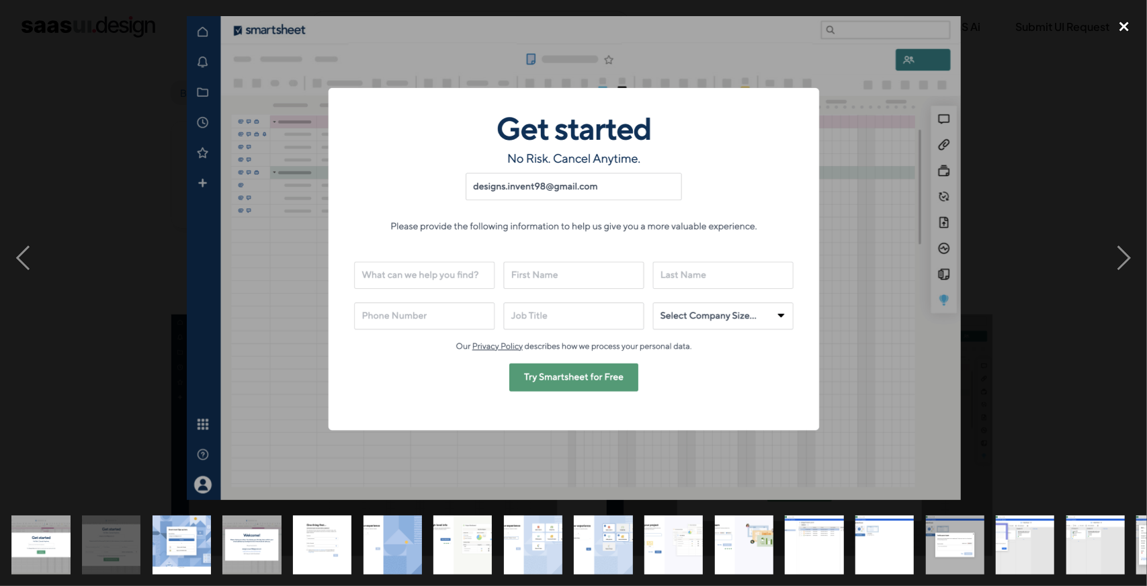
click at [1121, 22] on div "close lightbox" at bounding box center [1124, 26] width 46 height 30
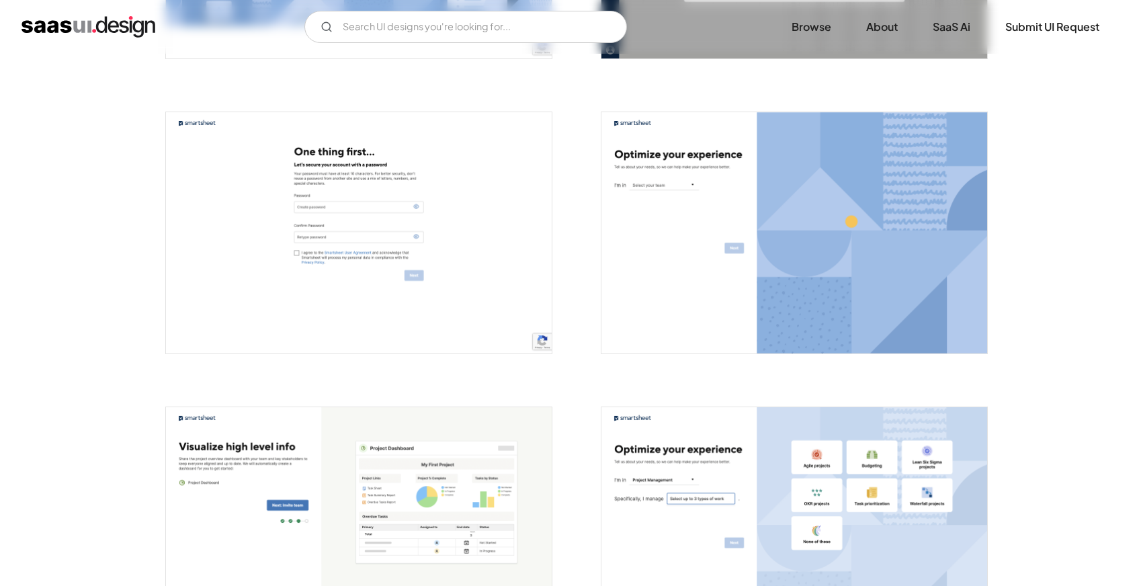
scroll to position [941, 0]
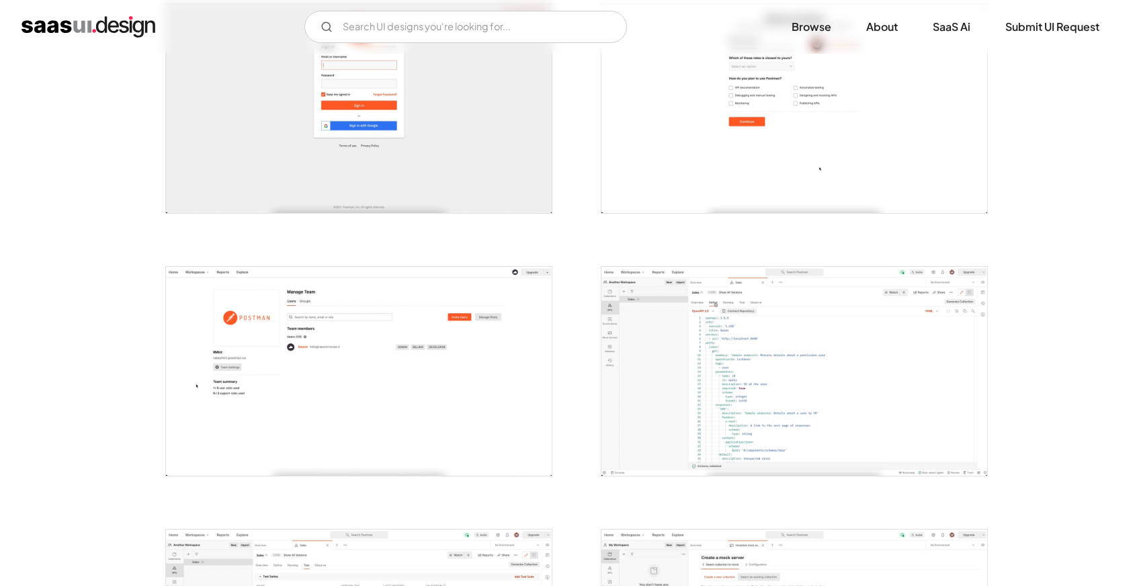
scroll to position [739, 0]
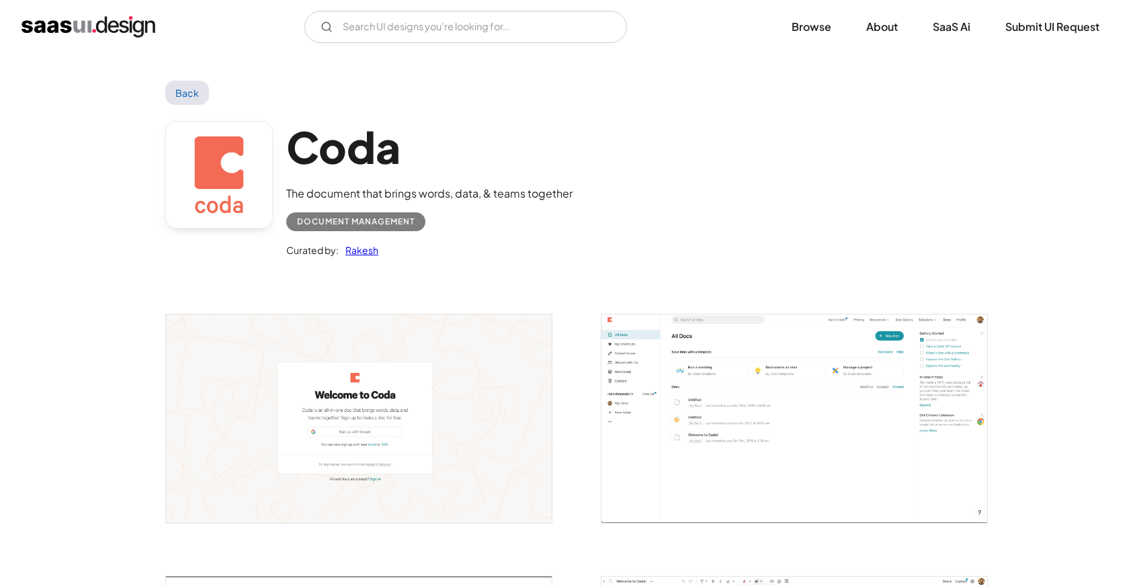
click at [790, 367] on img "open lightbox" at bounding box center [794, 418] width 386 height 208
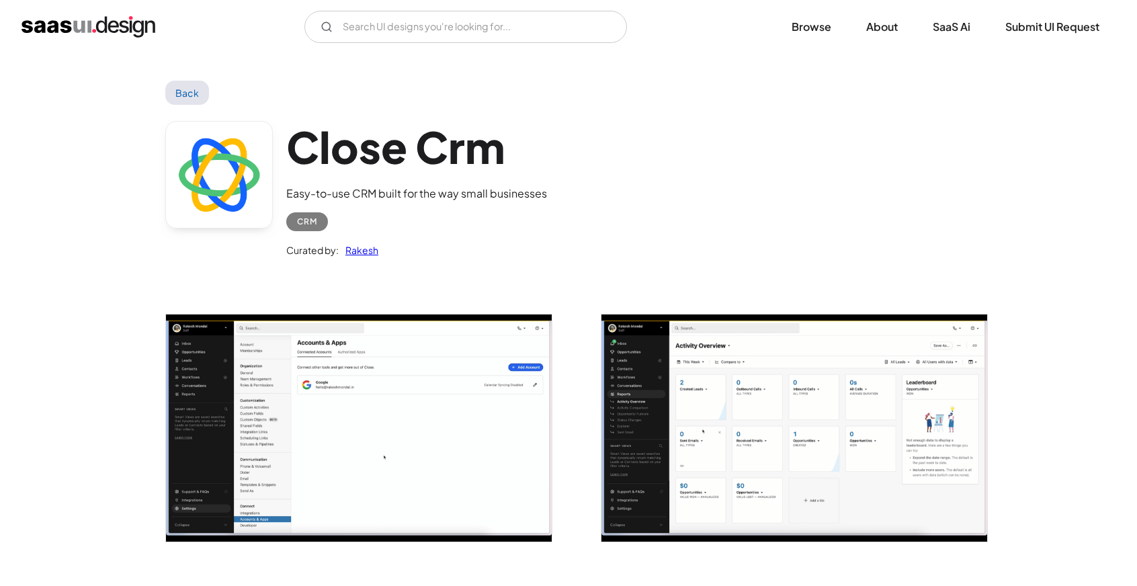
click at [370, 441] on img "open lightbox" at bounding box center [359, 427] width 386 height 227
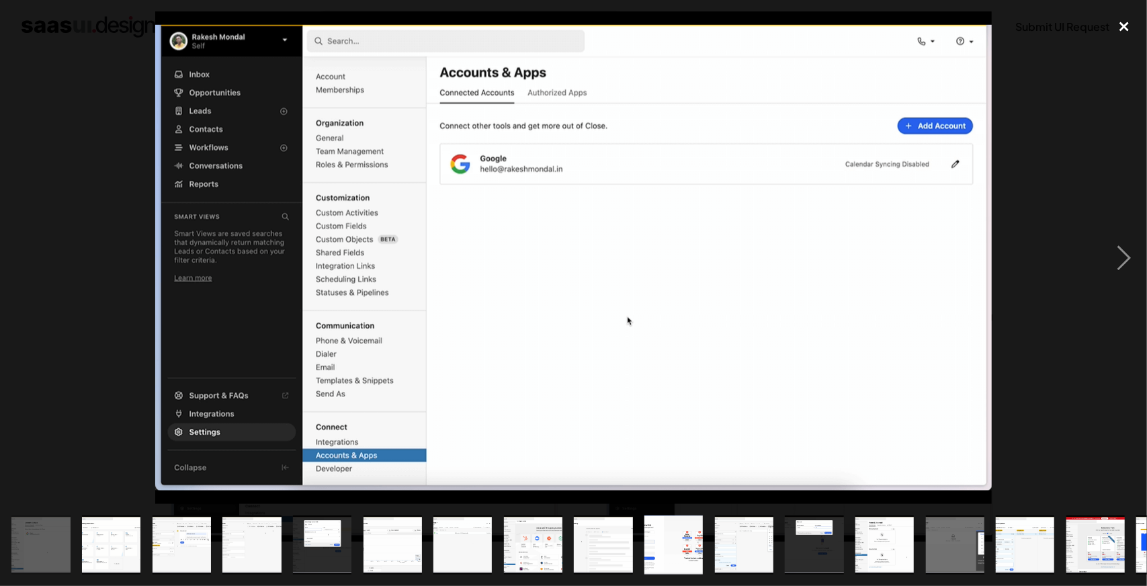
click at [1132, 29] on div "close lightbox" at bounding box center [1124, 26] width 46 height 30
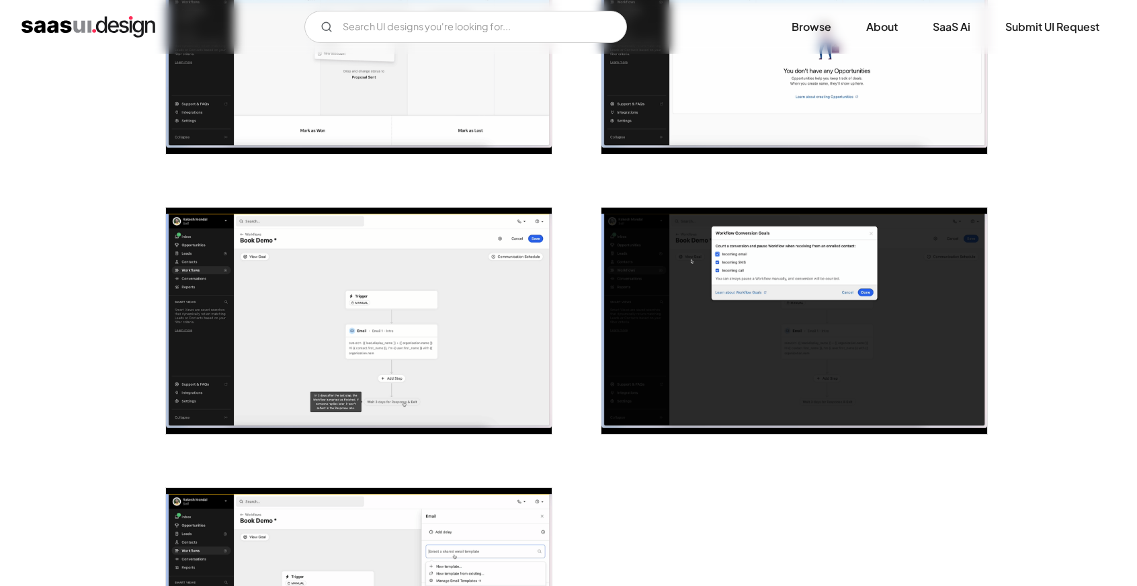
scroll to position [3123, 0]
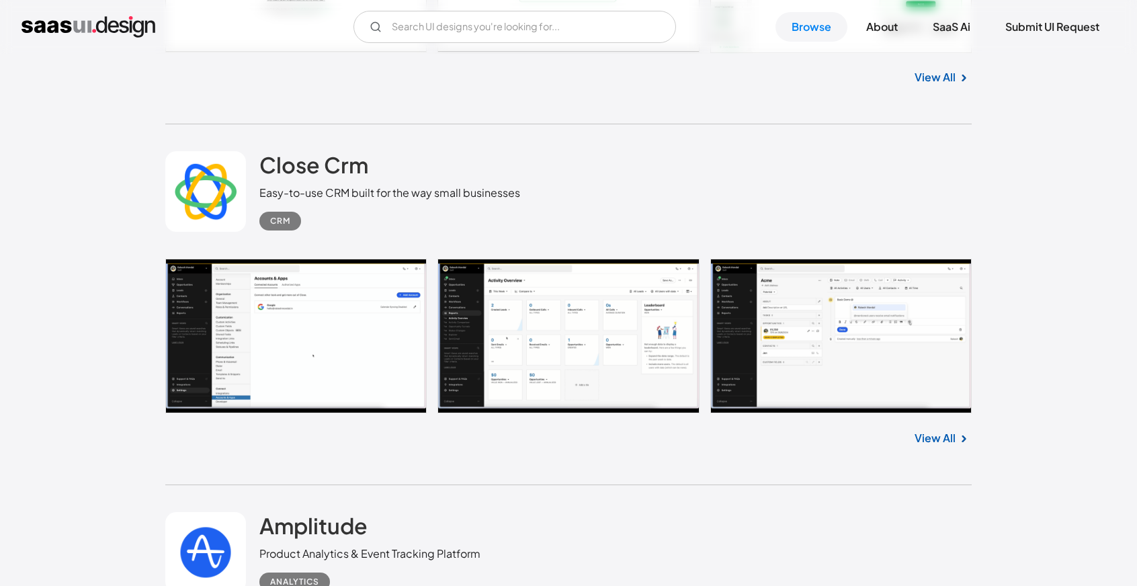
scroll to position [9542, 0]
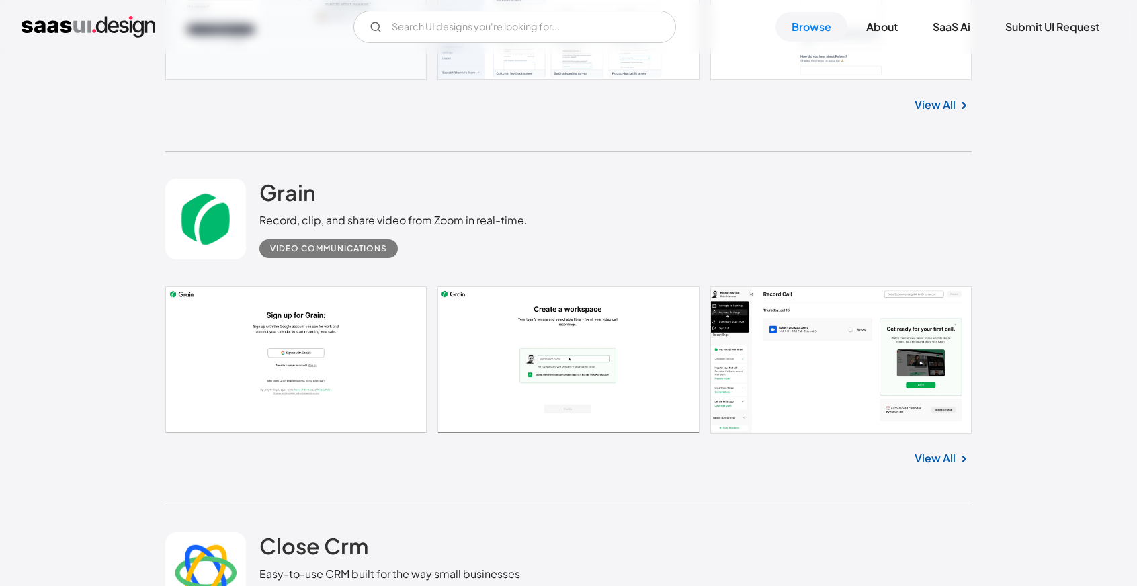
scroll to position [9061, 0]
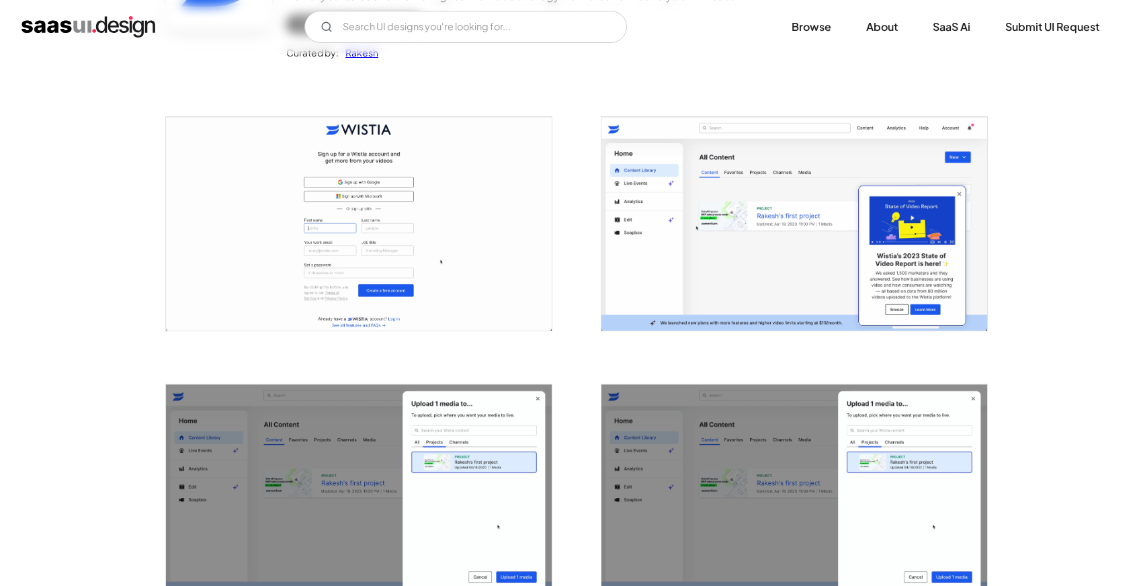
scroll to position [202, 0]
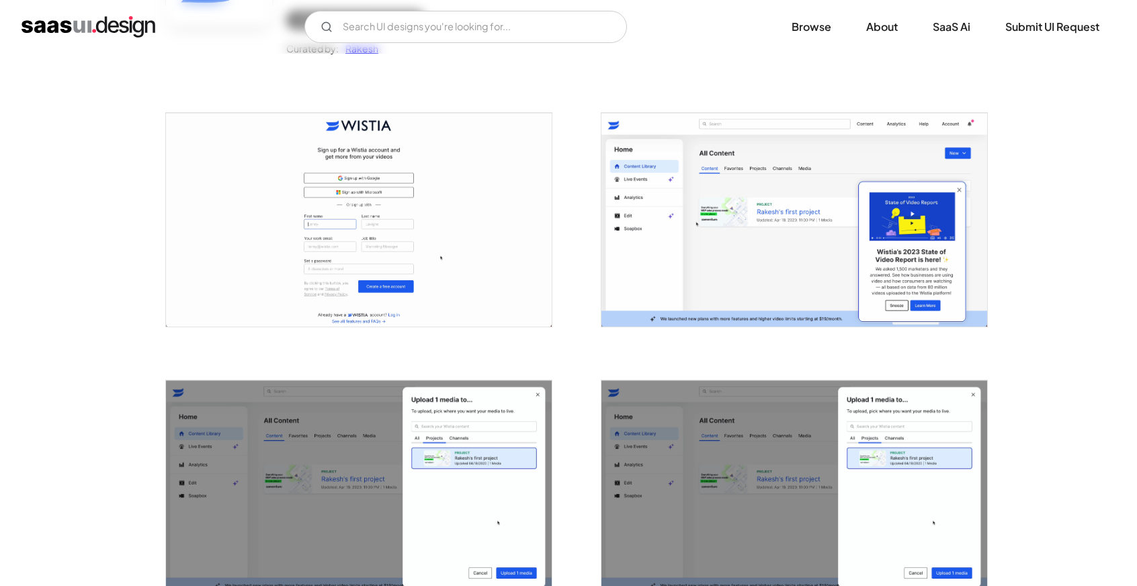
click at [406, 245] on img "open lightbox" at bounding box center [359, 219] width 386 height 213
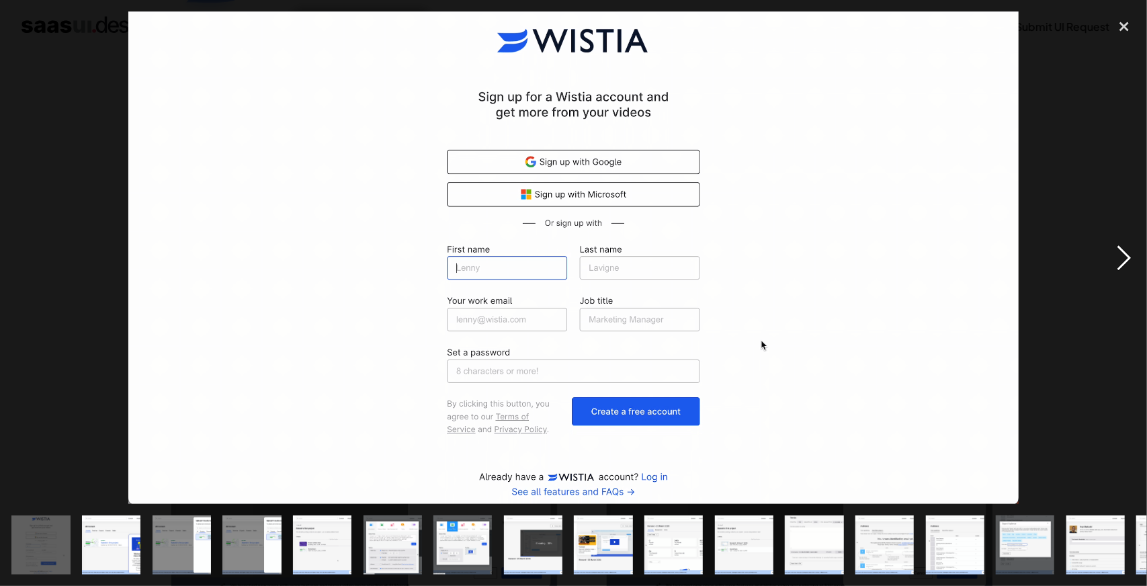
click at [1117, 249] on div "next image" at bounding box center [1124, 257] width 46 height 492
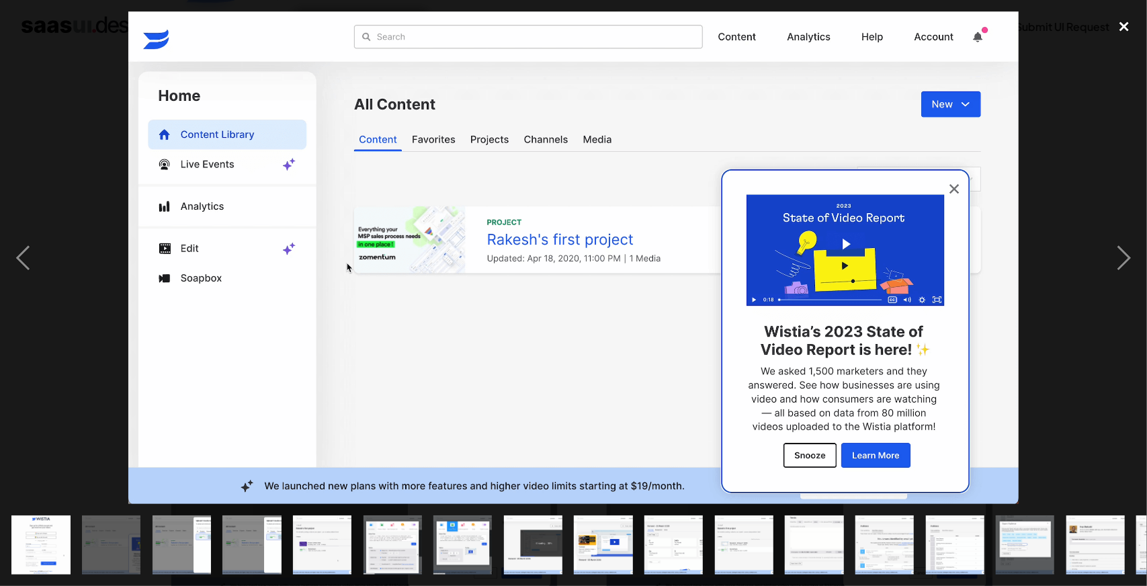
click at [1122, 22] on div "close lightbox" at bounding box center [1124, 26] width 46 height 30
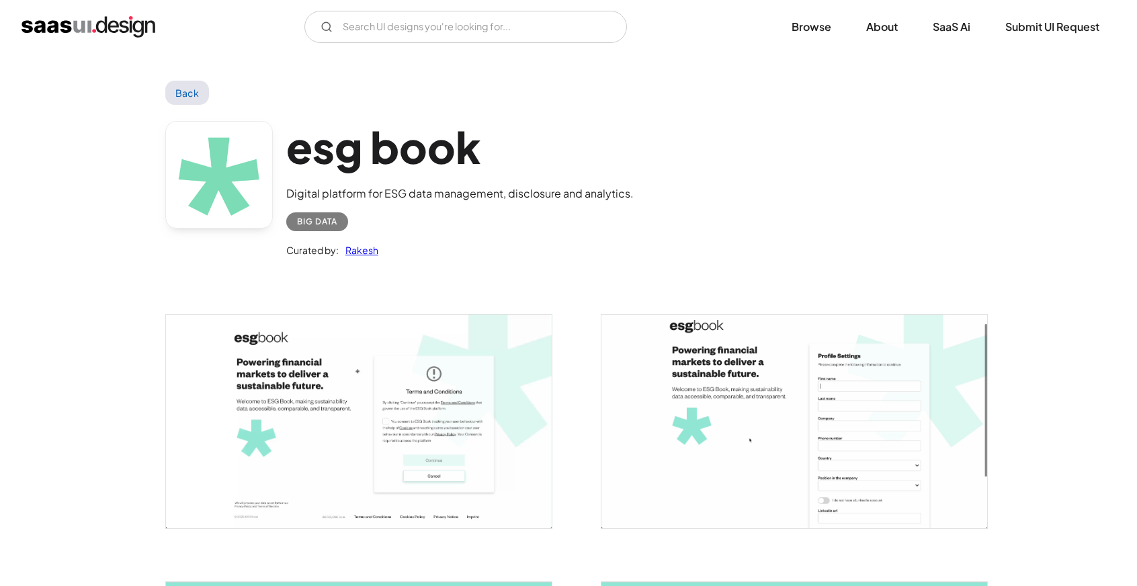
click at [740, 394] on img "open lightbox" at bounding box center [794, 421] width 386 height 214
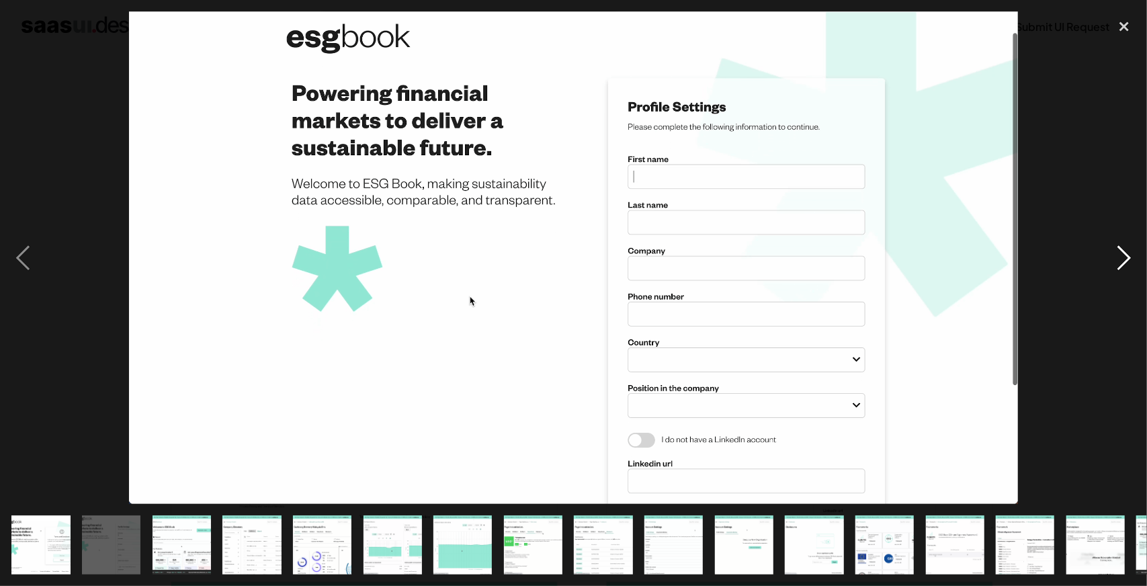
click at [1124, 204] on div "next image" at bounding box center [1124, 257] width 46 height 492
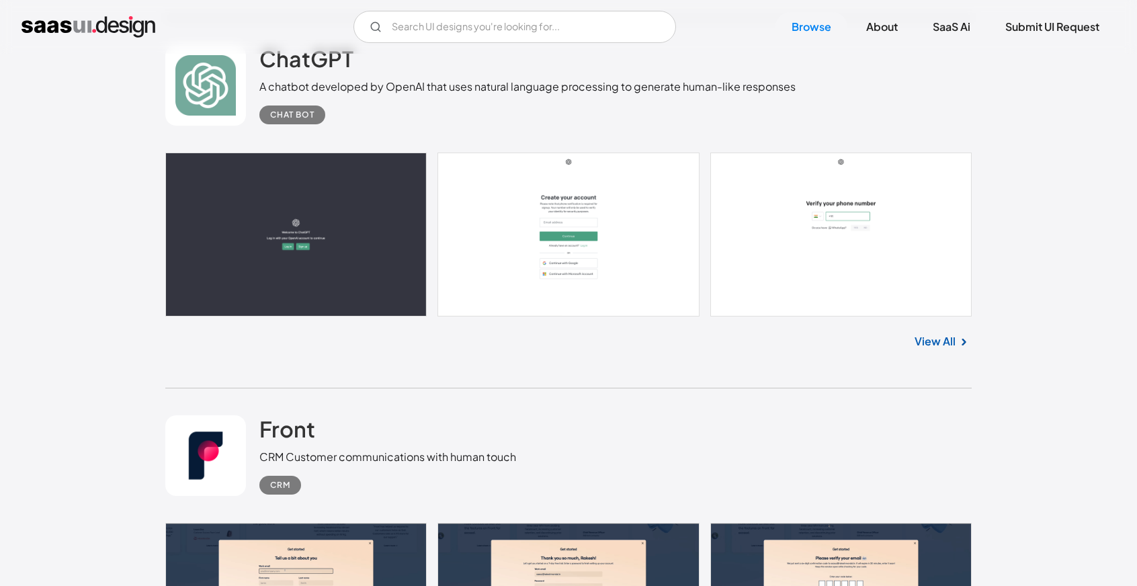
scroll to position [10674, 0]
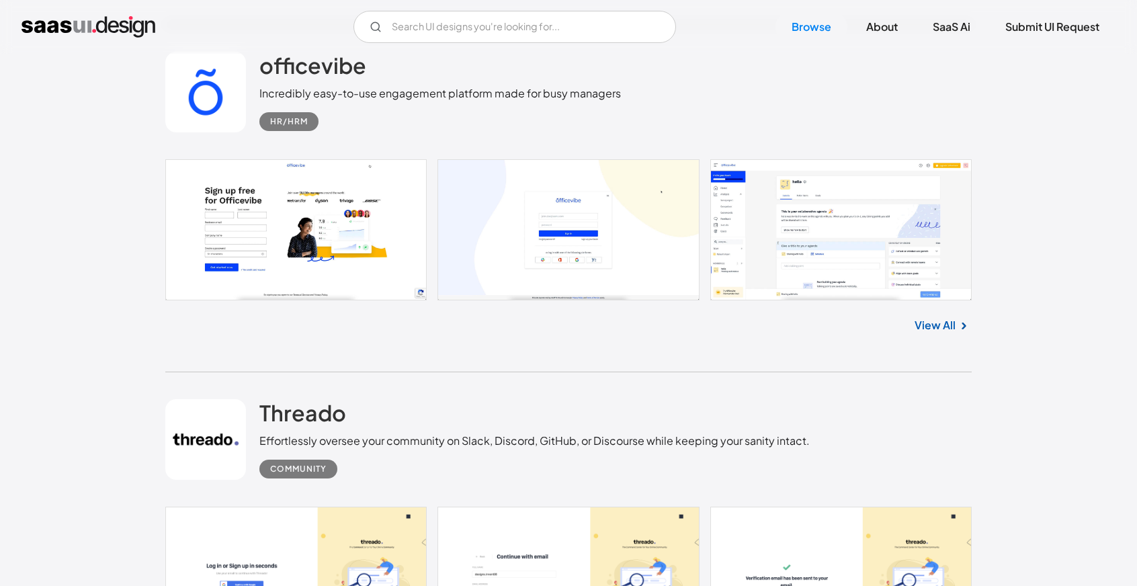
scroll to position [13160, 0]
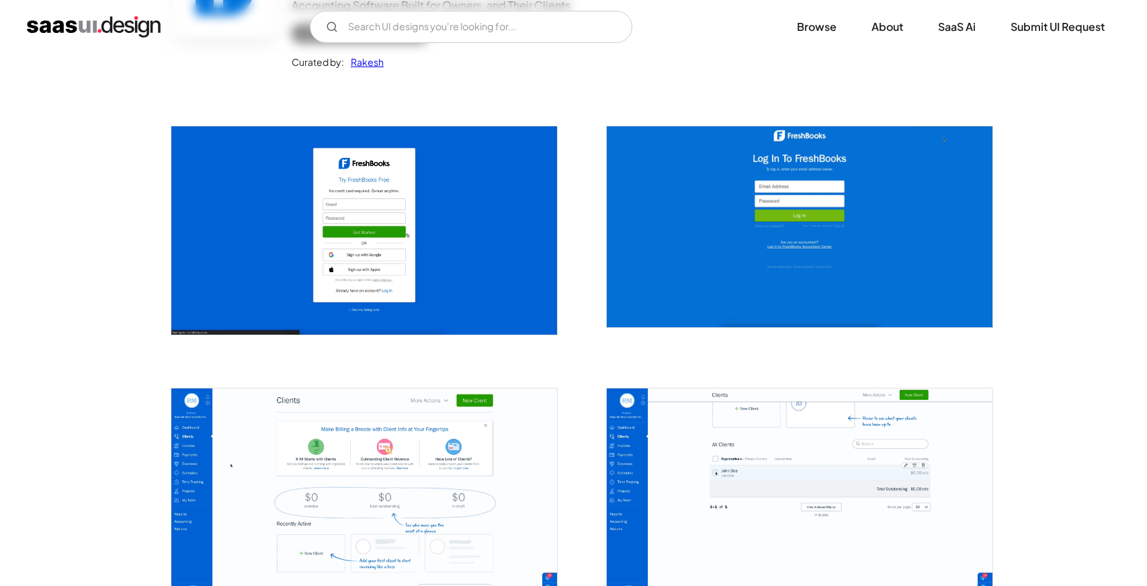
scroll to position [336, 0]
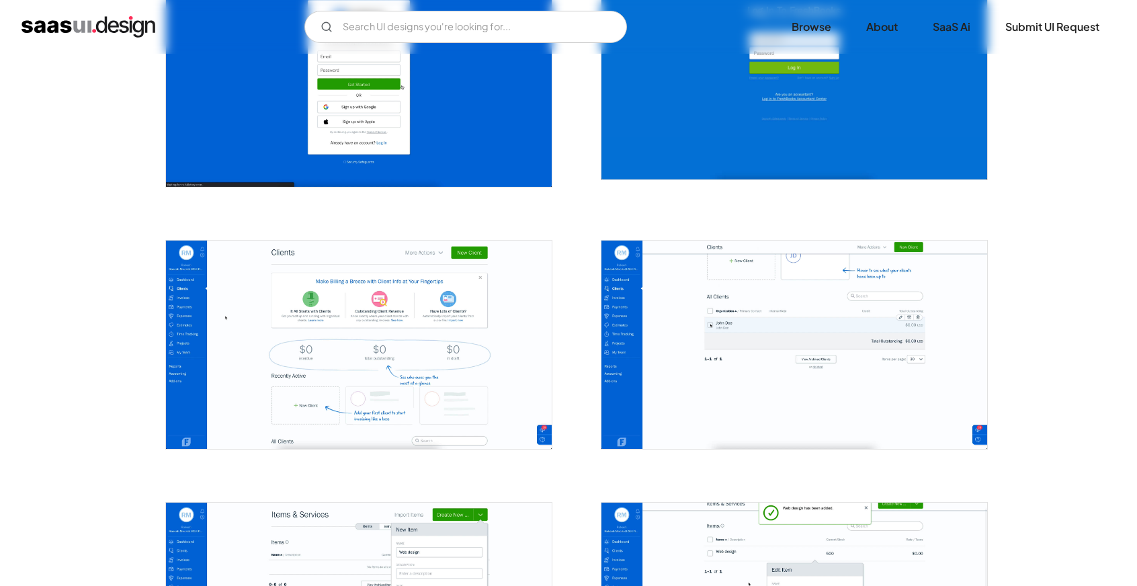
click at [349, 345] on img "open lightbox" at bounding box center [359, 345] width 386 height 208
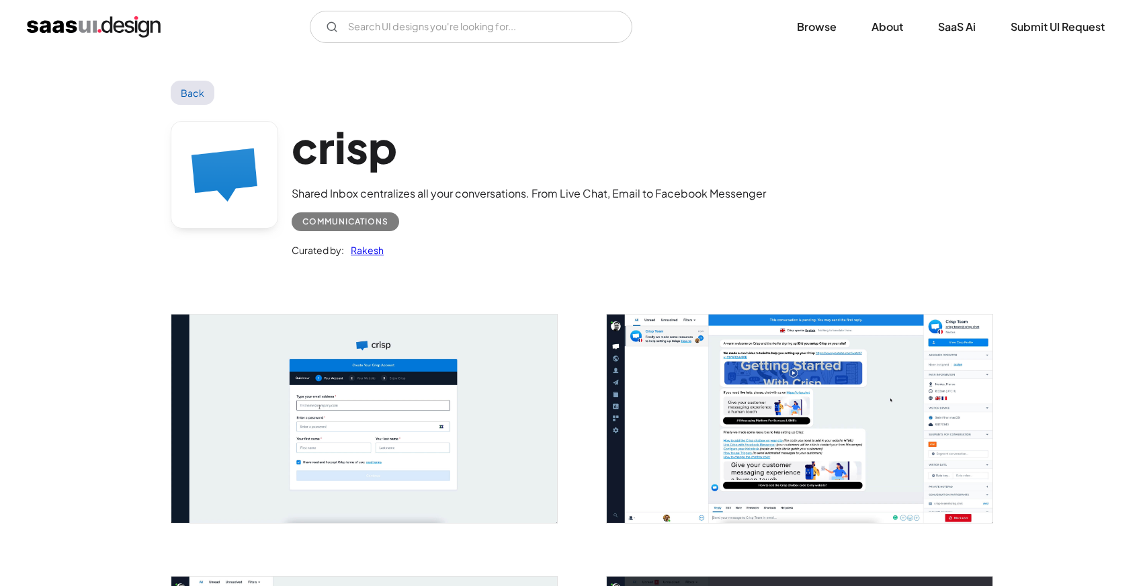
scroll to position [336, 0]
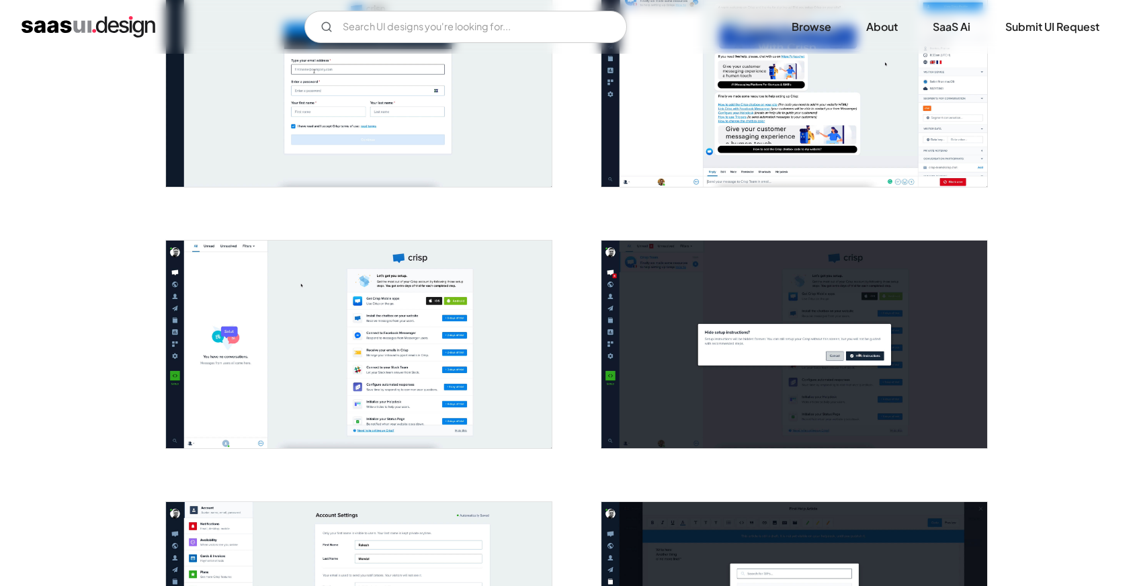
click at [259, 330] on img "open lightbox" at bounding box center [359, 345] width 386 height 208
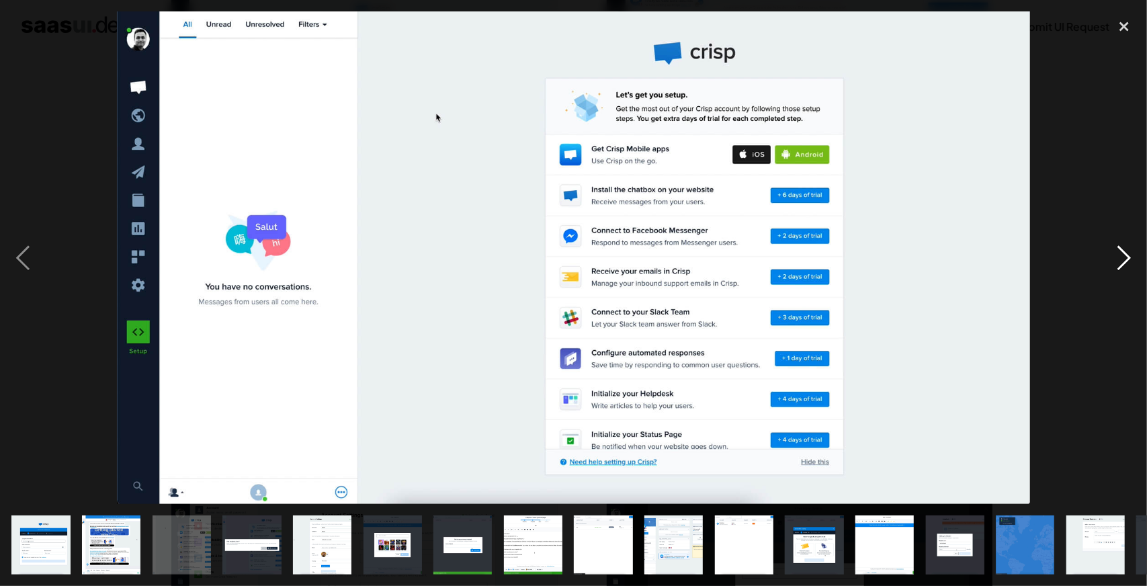
click at [1111, 255] on div "next image" at bounding box center [1124, 257] width 46 height 492
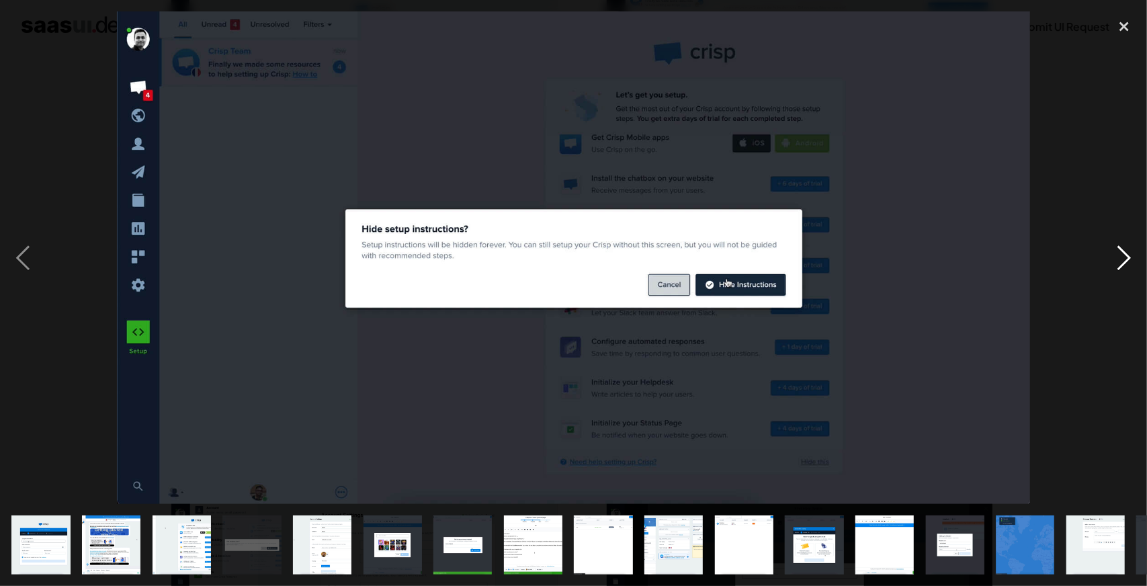
click at [1136, 275] on div "next image" at bounding box center [1124, 257] width 46 height 492
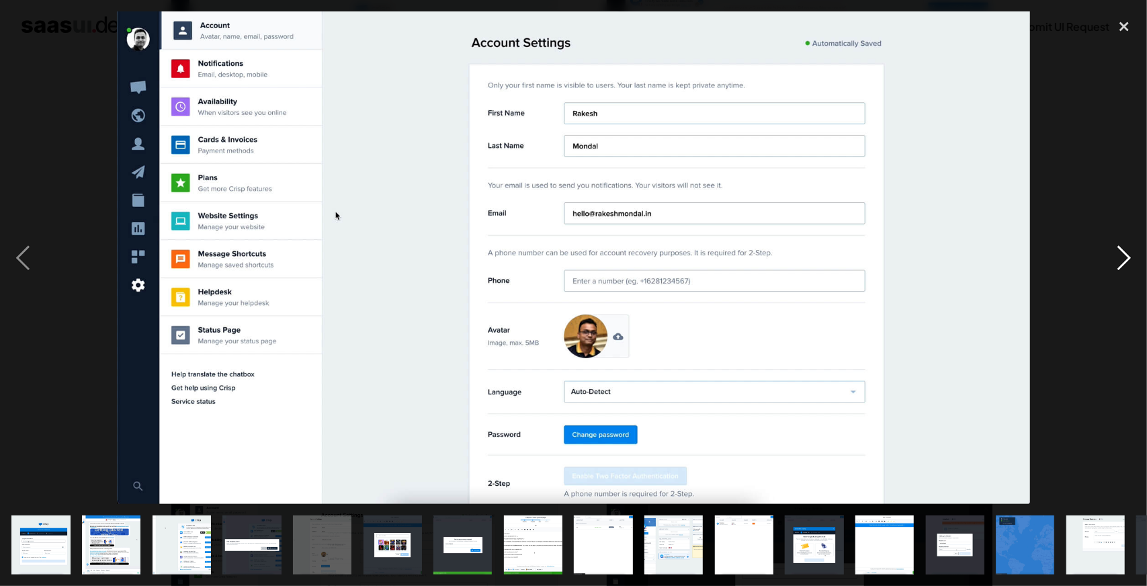
click at [1136, 275] on div "next image" at bounding box center [1124, 257] width 46 height 492
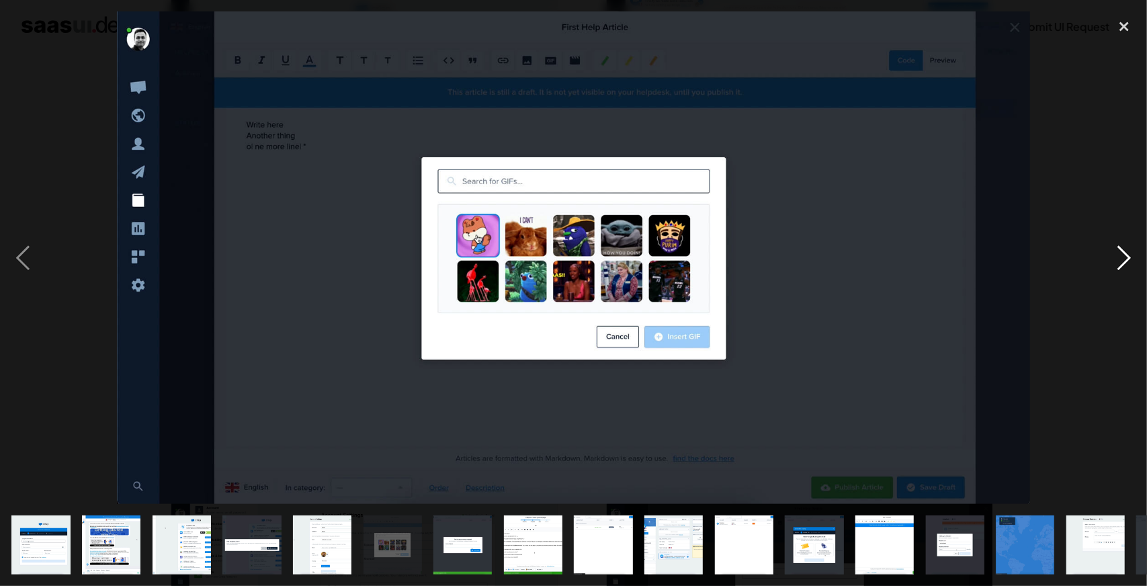
click at [1136, 275] on div "next image" at bounding box center [1124, 257] width 46 height 492
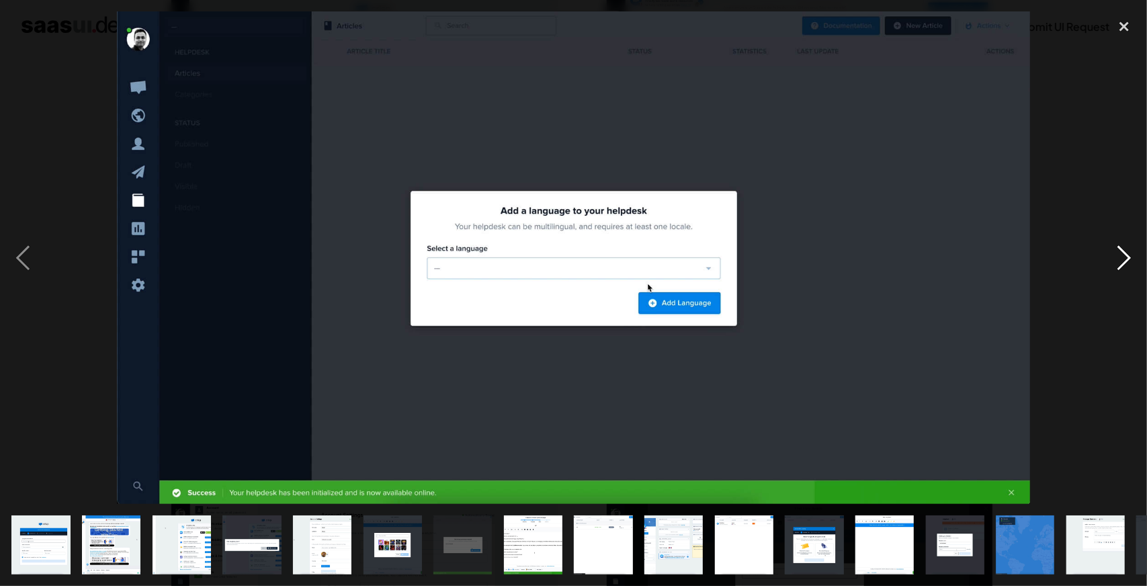
click at [1136, 275] on div "next image" at bounding box center [1124, 257] width 46 height 492
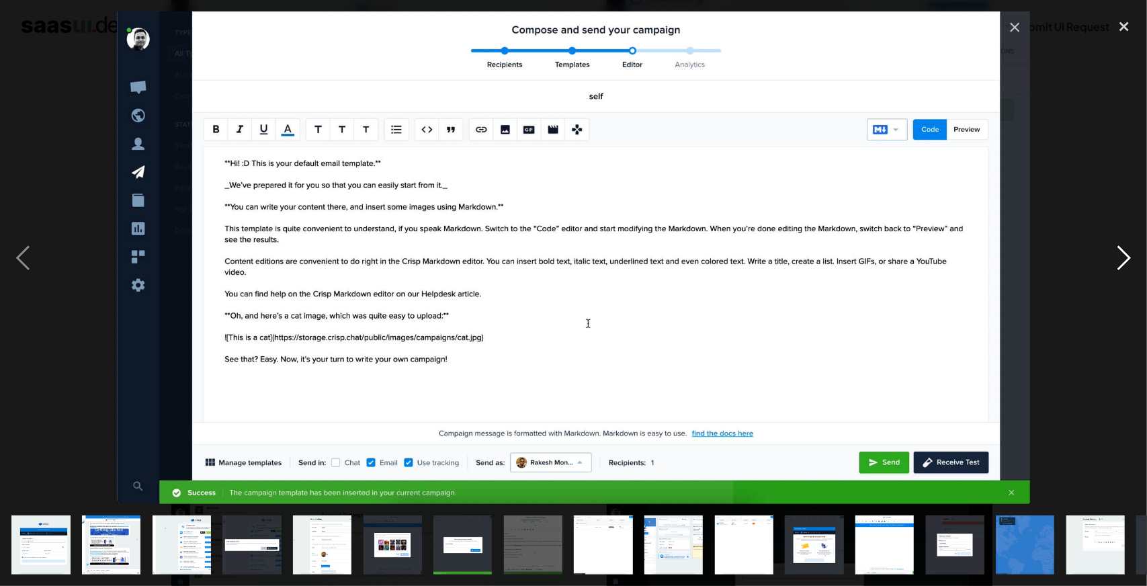
click at [1136, 275] on div "next image" at bounding box center [1124, 257] width 46 height 492
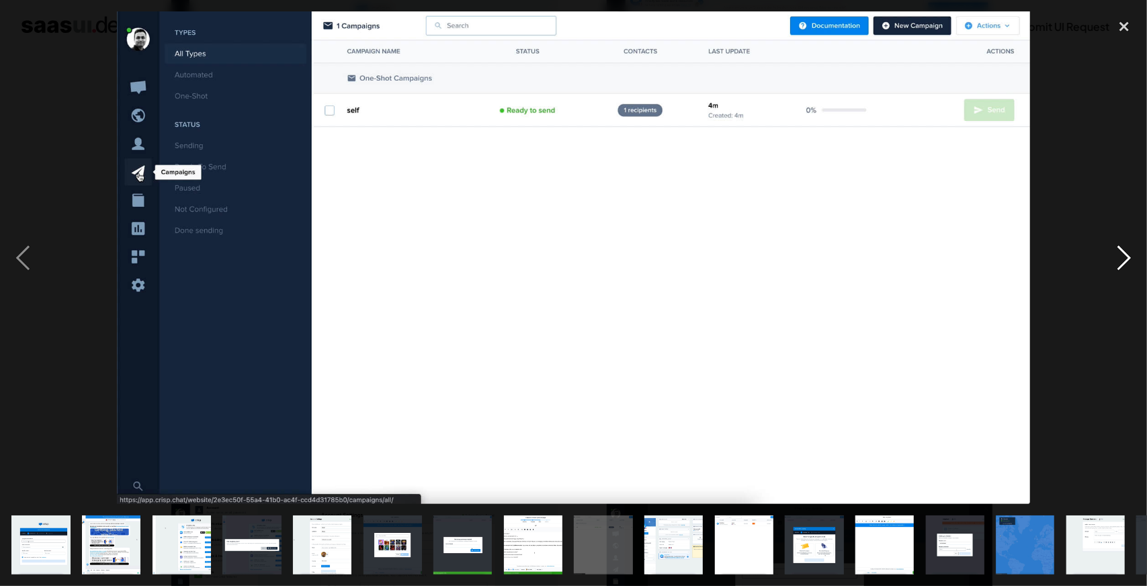
click at [1136, 275] on div "next image" at bounding box center [1124, 257] width 46 height 492
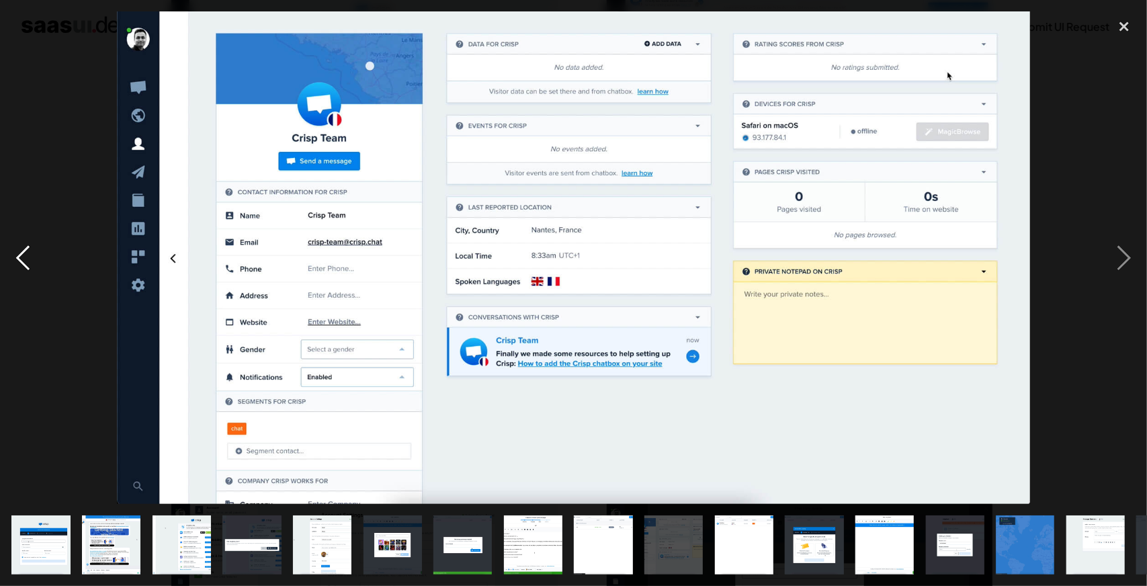
click at [15, 248] on div "previous image" at bounding box center [23, 257] width 46 height 492
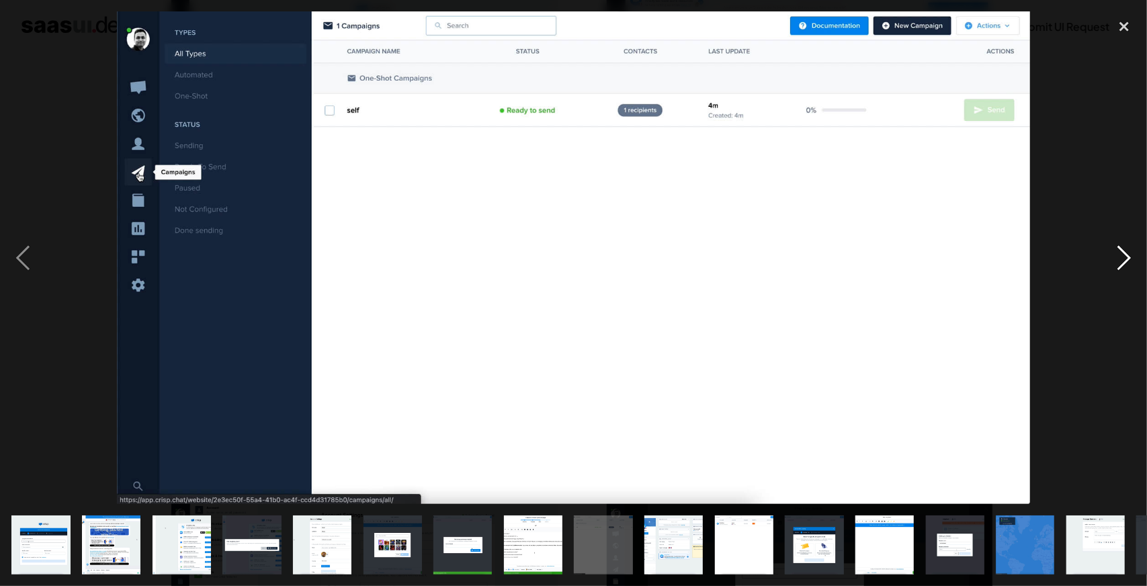
click at [1116, 269] on div "next image" at bounding box center [1124, 257] width 46 height 492
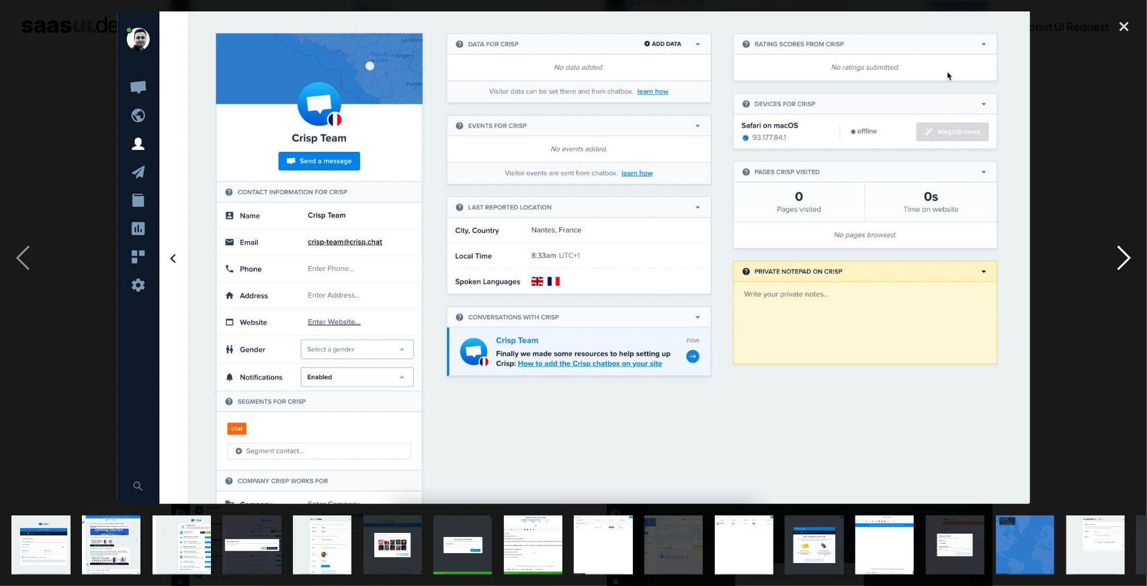
click at [1116, 269] on div "next image" at bounding box center [1124, 257] width 46 height 492
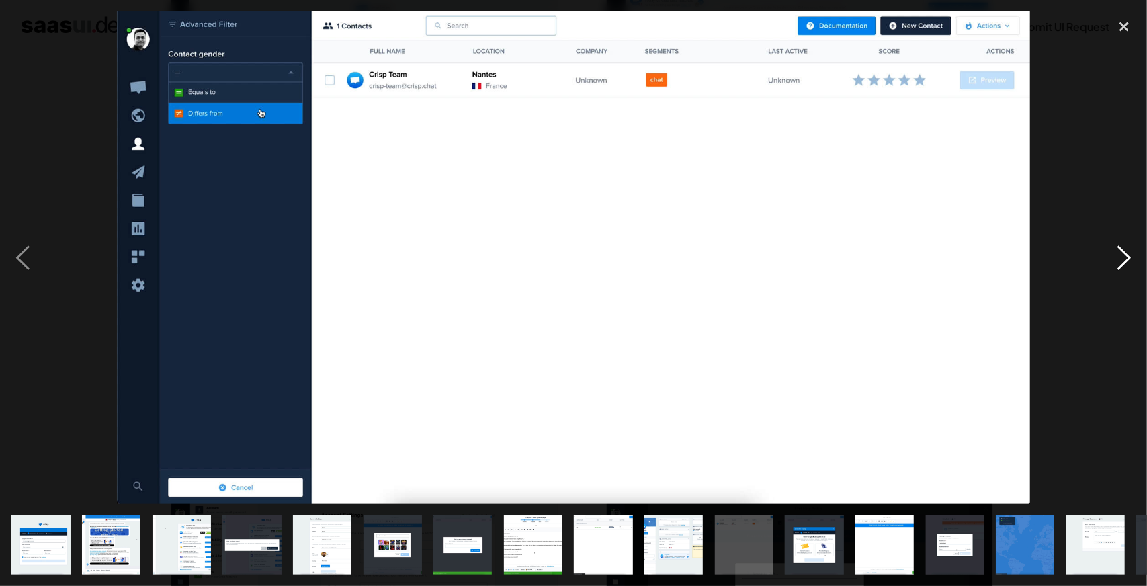
click at [1116, 269] on div "next image" at bounding box center [1124, 257] width 46 height 492
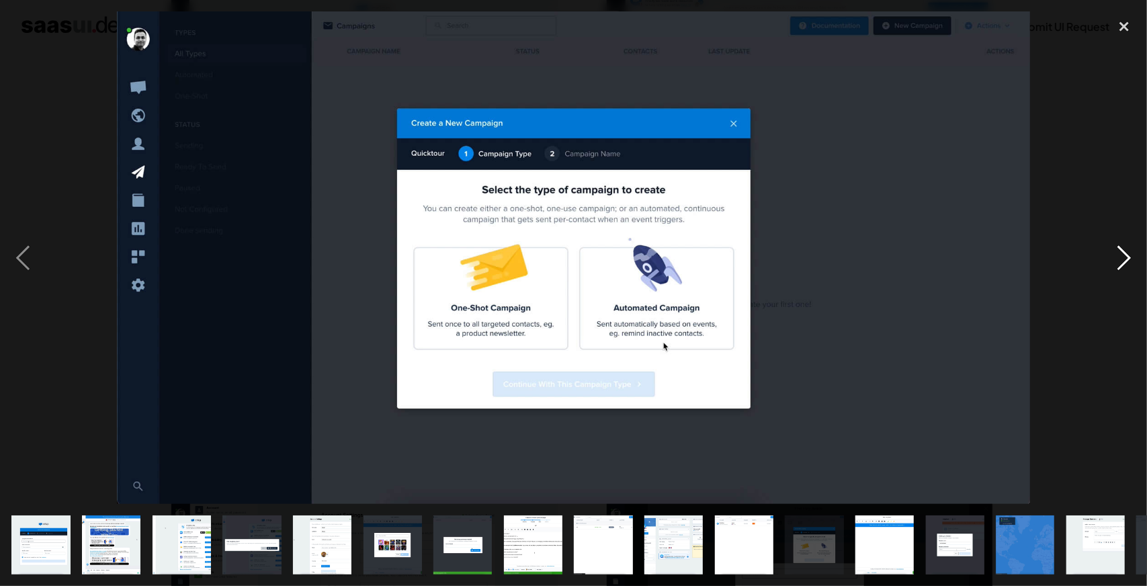
click at [1116, 269] on div "next image" at bounding box center [1124, 257] width 46 height 492
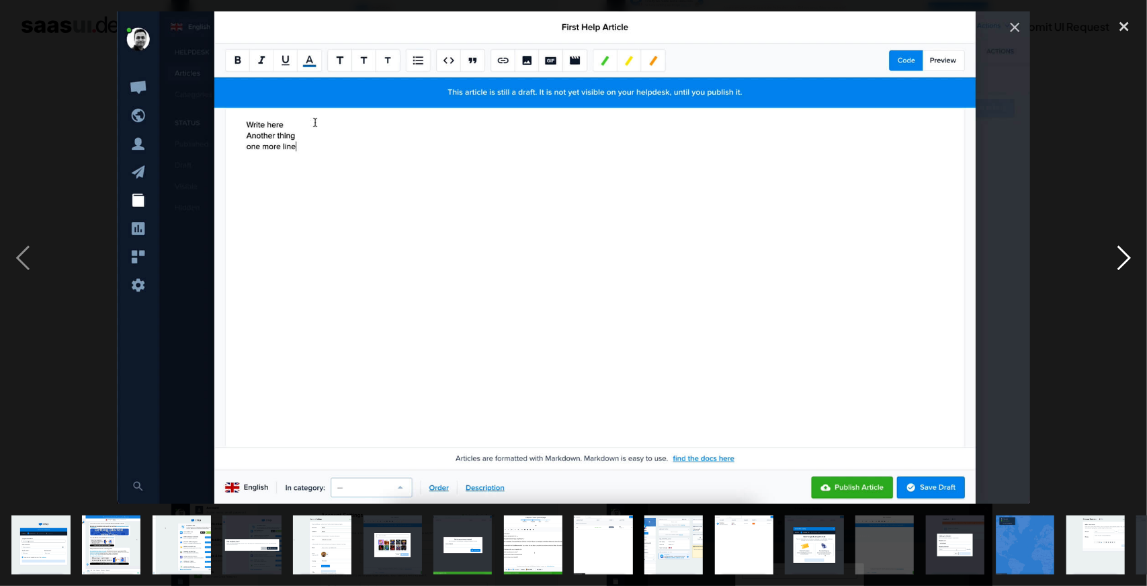
click at [1116, 269] on div "next image" at bounding box center [1124, 257] width 46 height 492
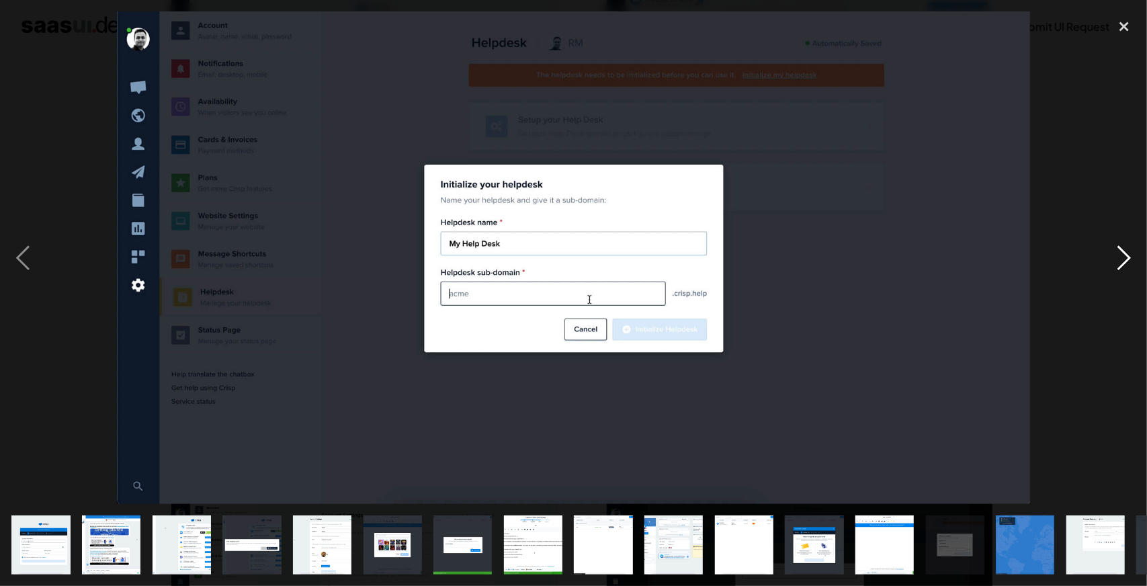
click at [1116, 269] on div "next image" at bounding box center [1124, 257] width 46 height 492
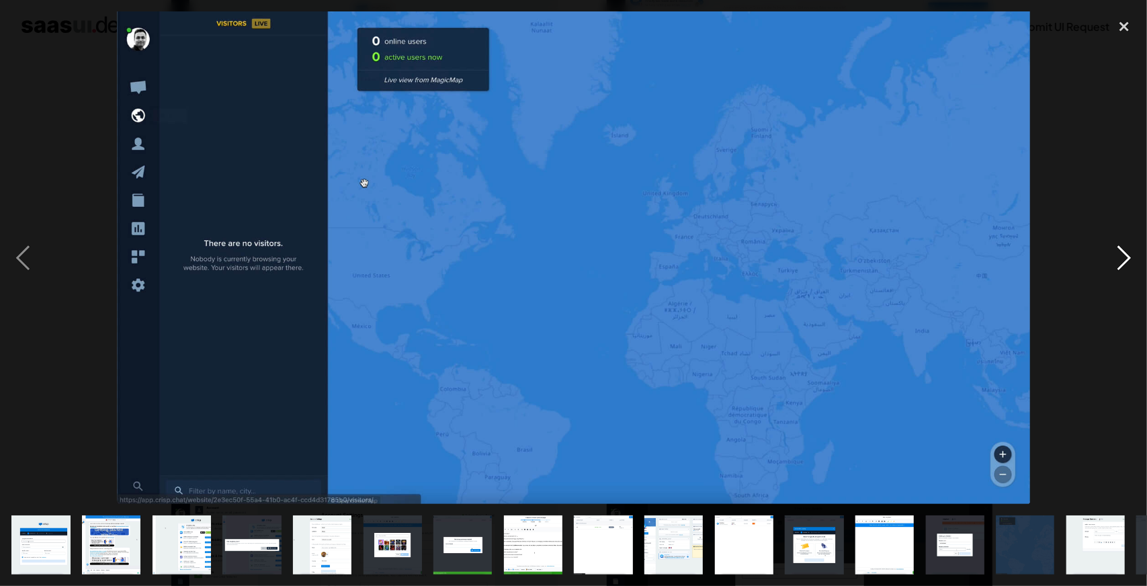
click at [1116, 269] on div "next image" at bounding box center [1124, 257] width 46 height 492
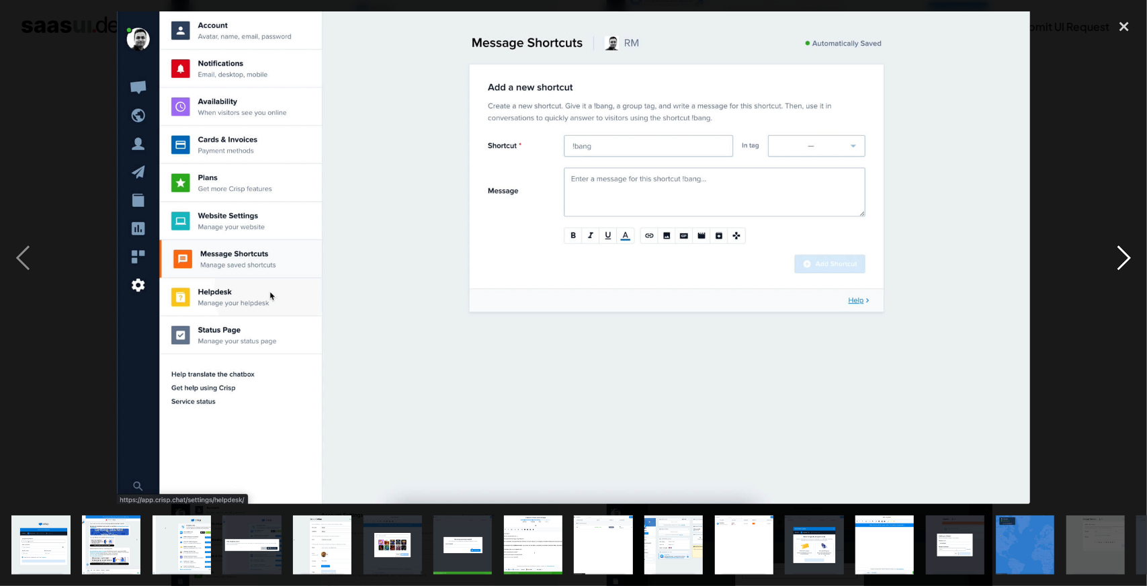
click at [1116, 269] on div "next image" at bounding box center [1124, 257] width 46 height 492
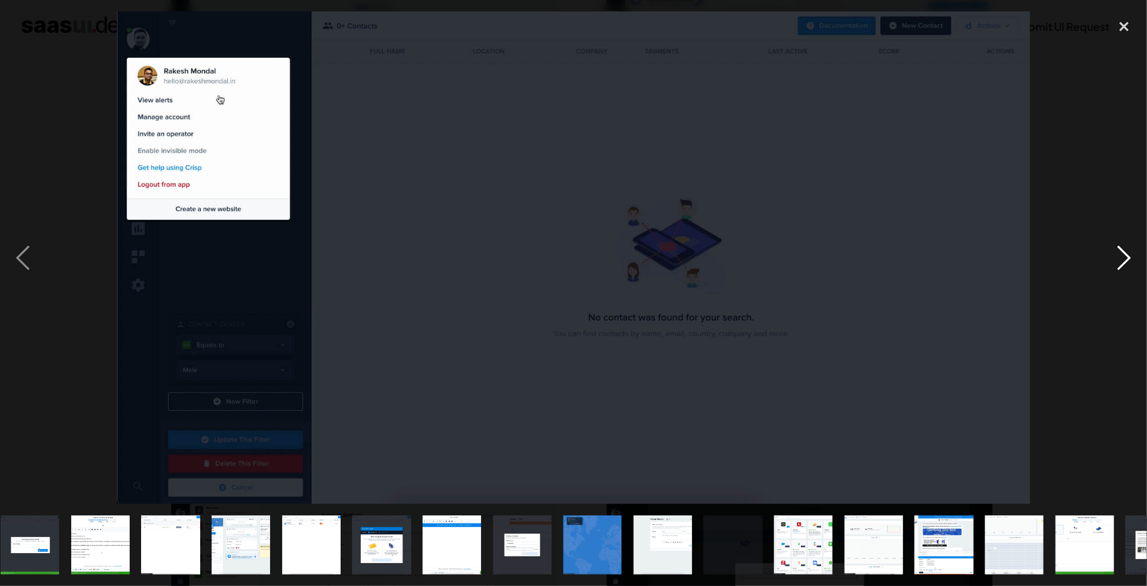
click at [1116, 269] on div "next image" at bounding box center [1124, 257] width 46 height 492
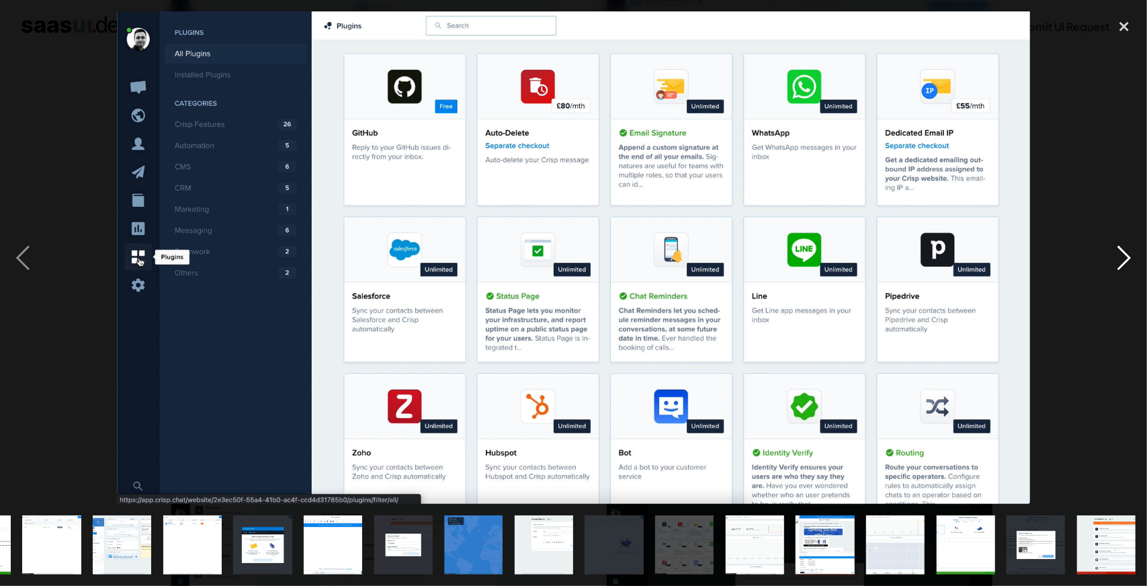
click at [1116, 269] on div "next image" at bounding box center [1124, 257] width 46 height 492
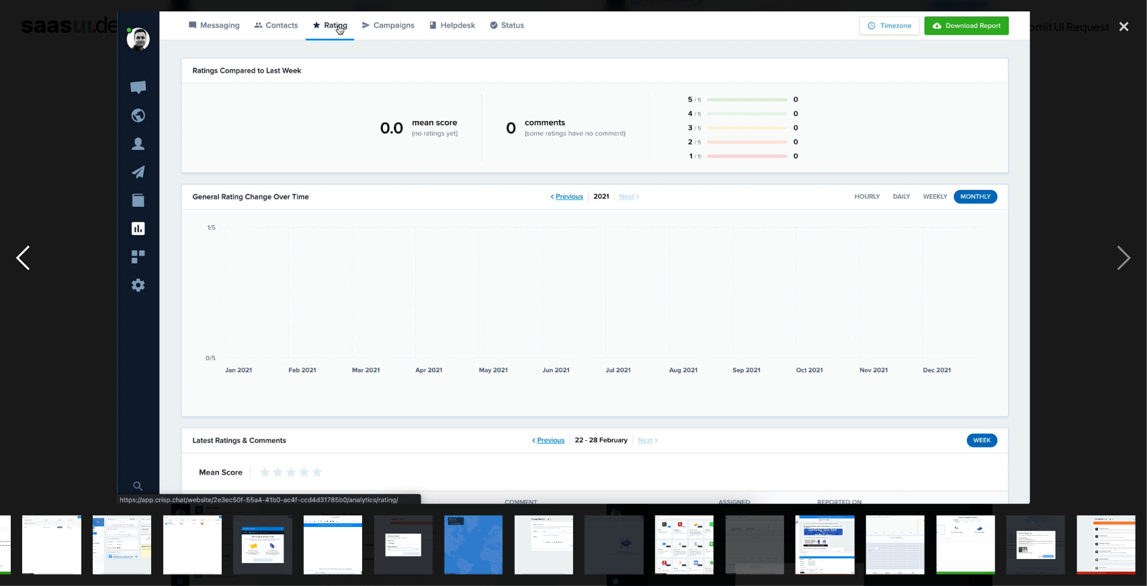
click at [17, 245] on div "previous image" at bounding box center [23, 257] width 46 height 492
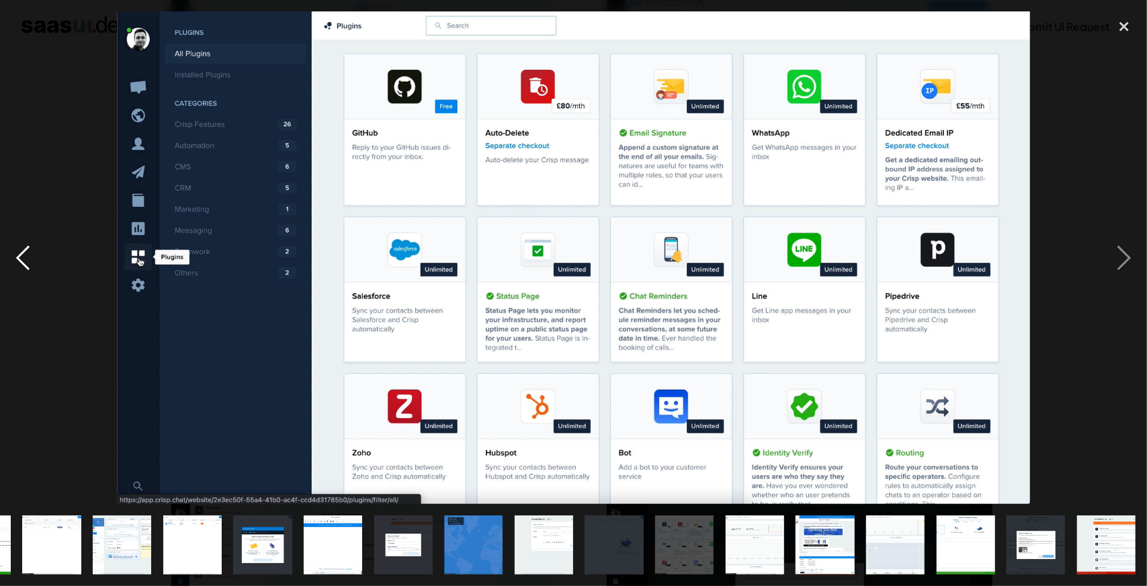
click at [17, 245] on div "previous image" at bounding box center [23, 257] width 46 height 492
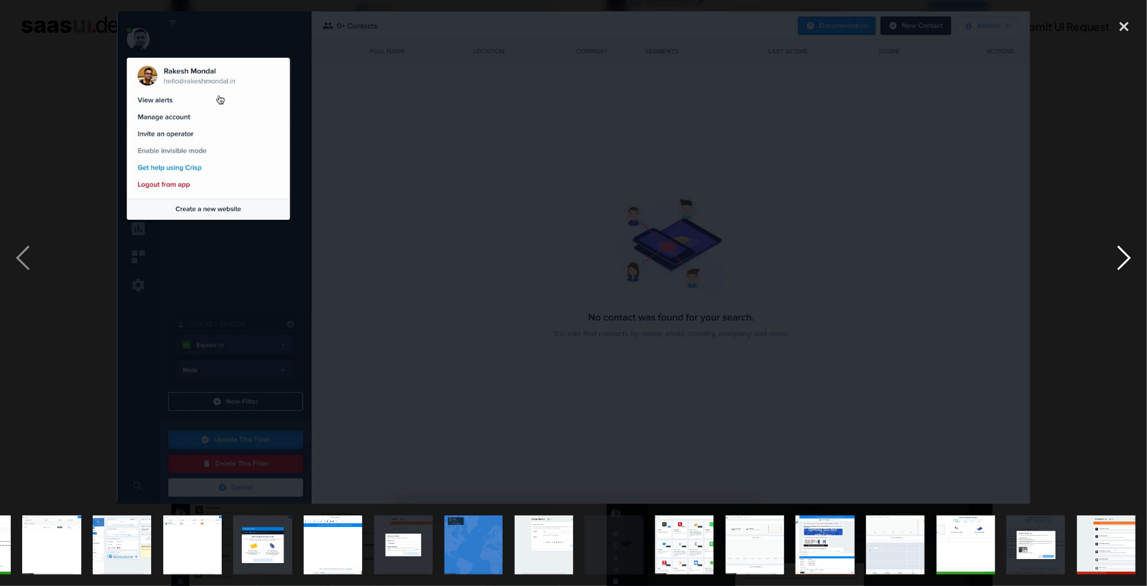
click at [1125, 259] on div "next image" at bounding box center [1124, 257] width 46 height 492
